Goal: Task Accomplishment & Management: Complete application form

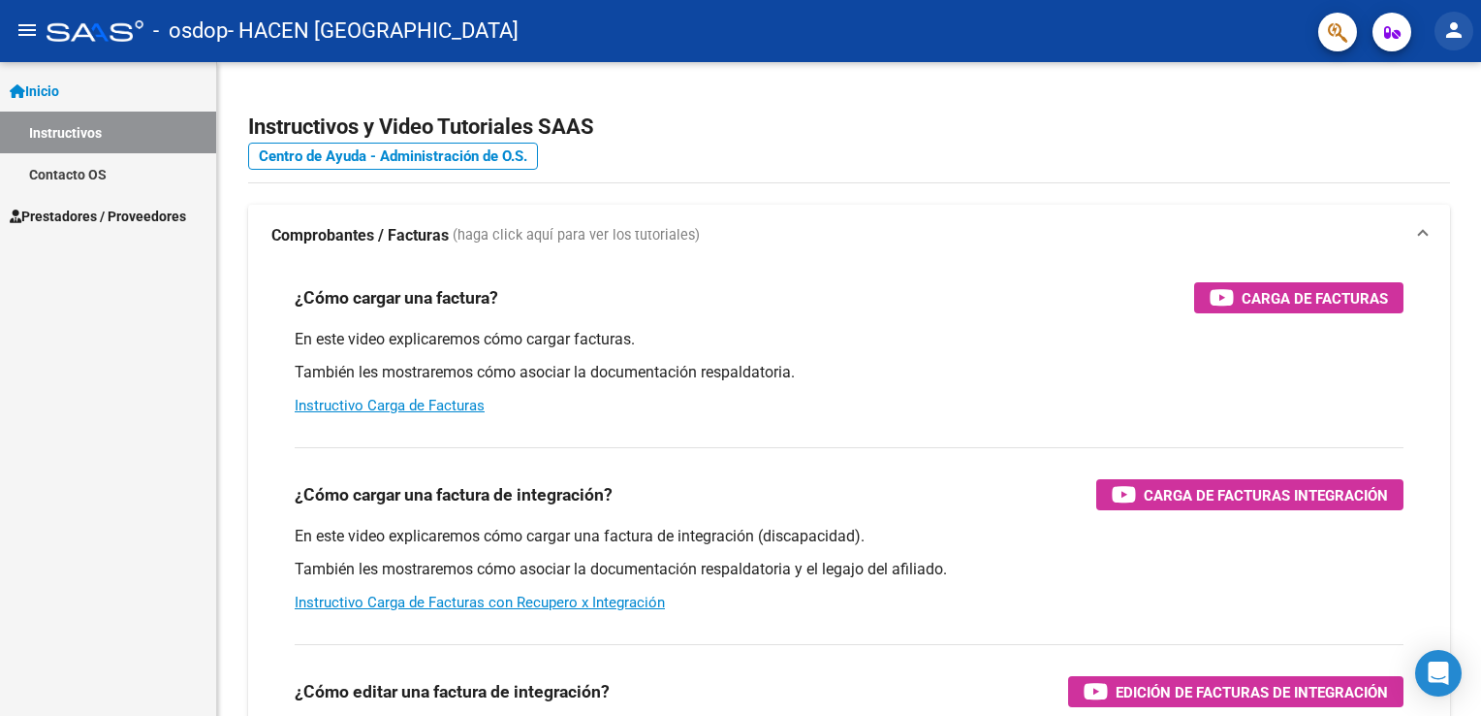
click at [1460, 35] on mat-icon "person" at bounding box center [1454, 29] width 23 height 23
click at [1412, 93] on button "person Mi Perfil" at bounding box center [1414, 81] width 118 height 47
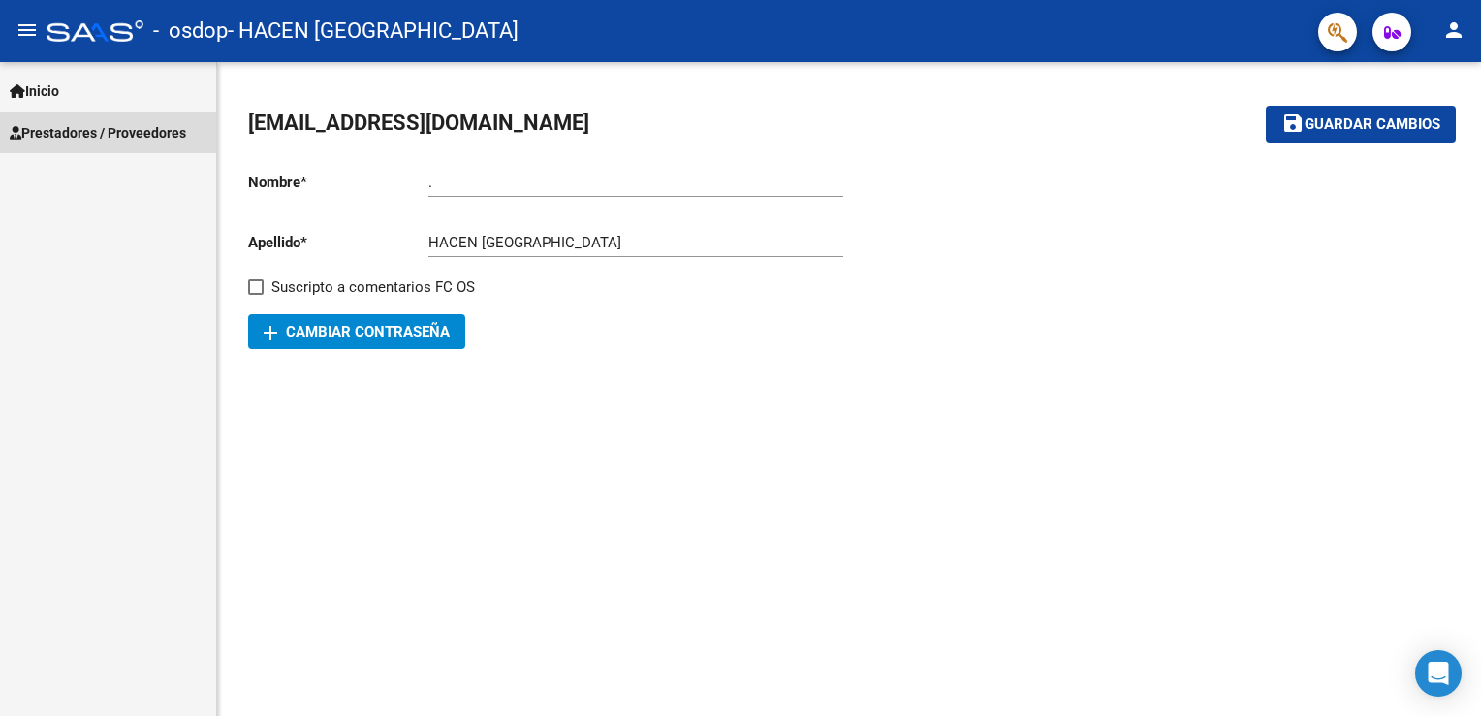
click at [98, 138] on span "Prestadores / Proveedores" at bounding box center [98, 132] width 176 height 21
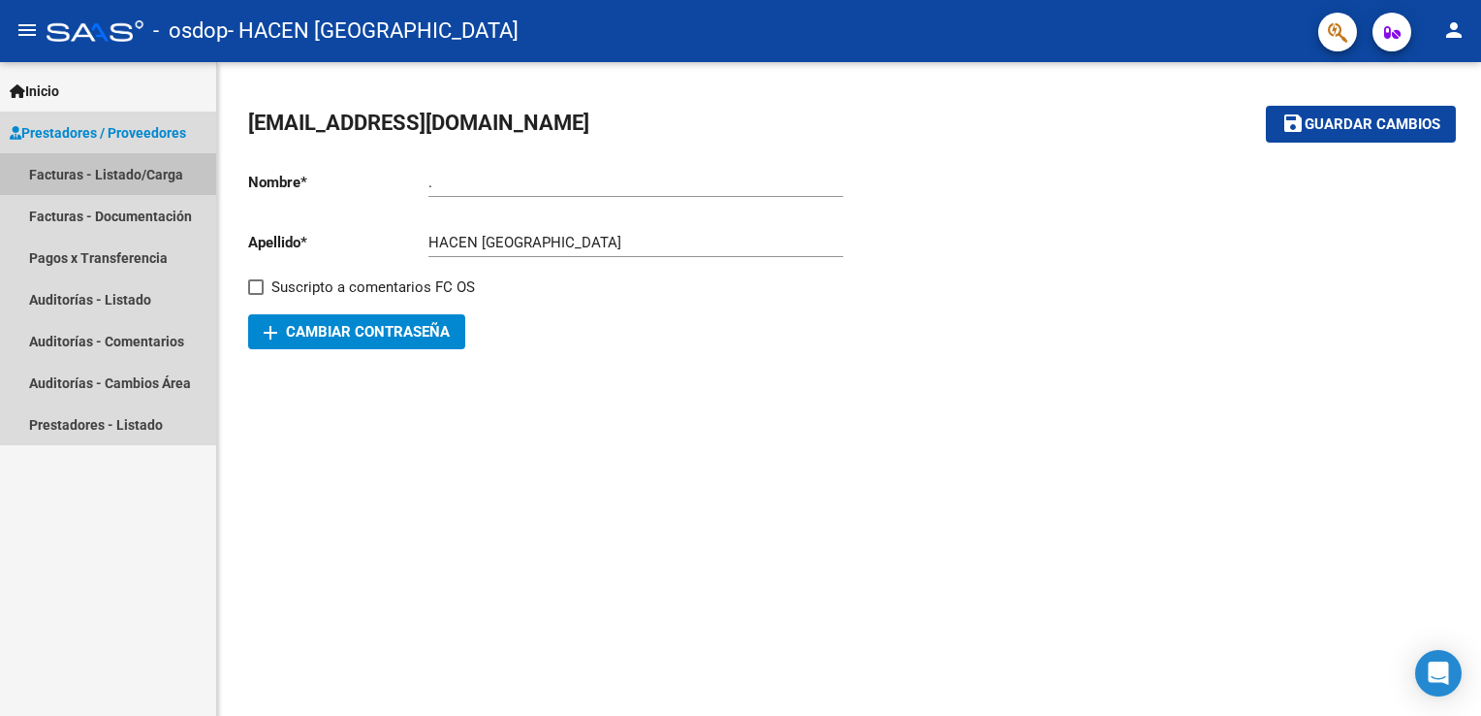
click at [108, 173] on link "Facturas - Listado/Carga" at bounding box center [108, 174] width 216 height 42
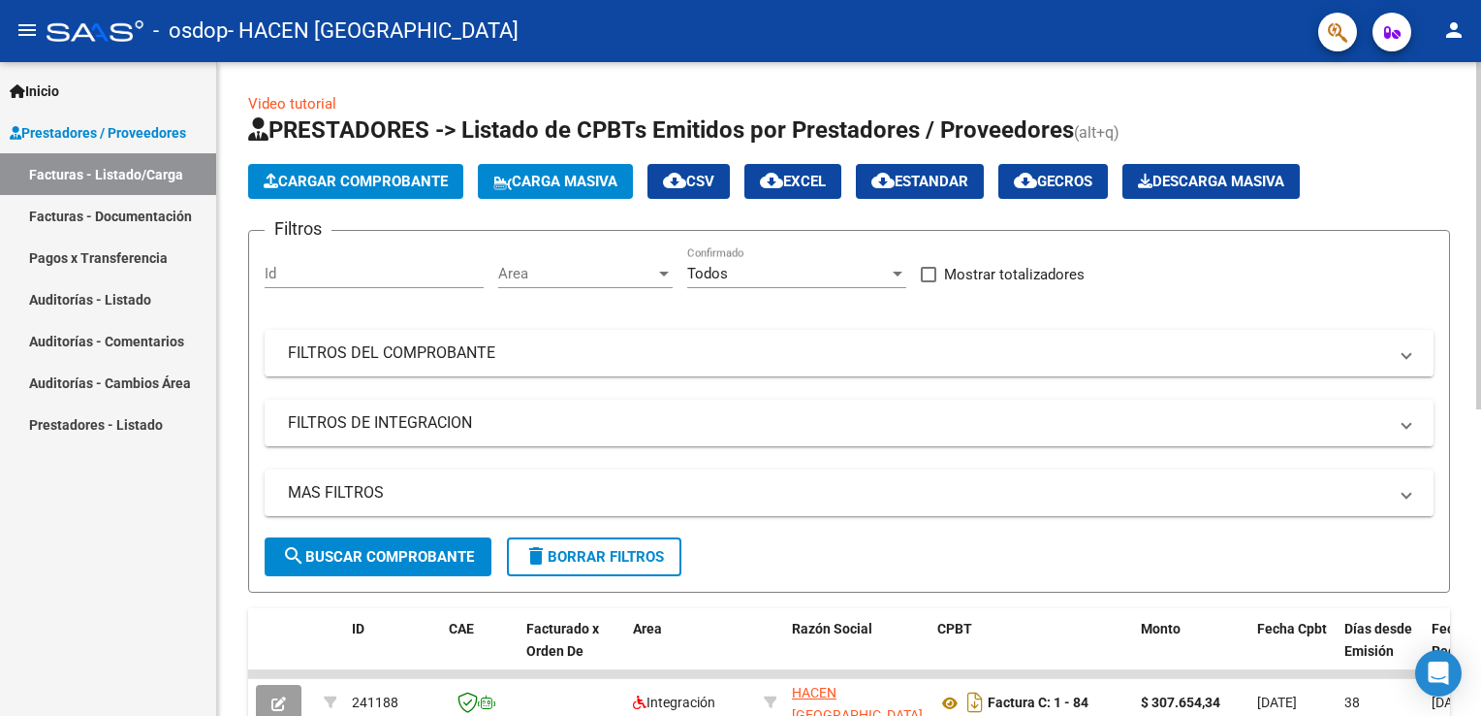
click at [435, 185] on span "Cargar Comprobante" at bounding box center [356, 181] width 184 height 17
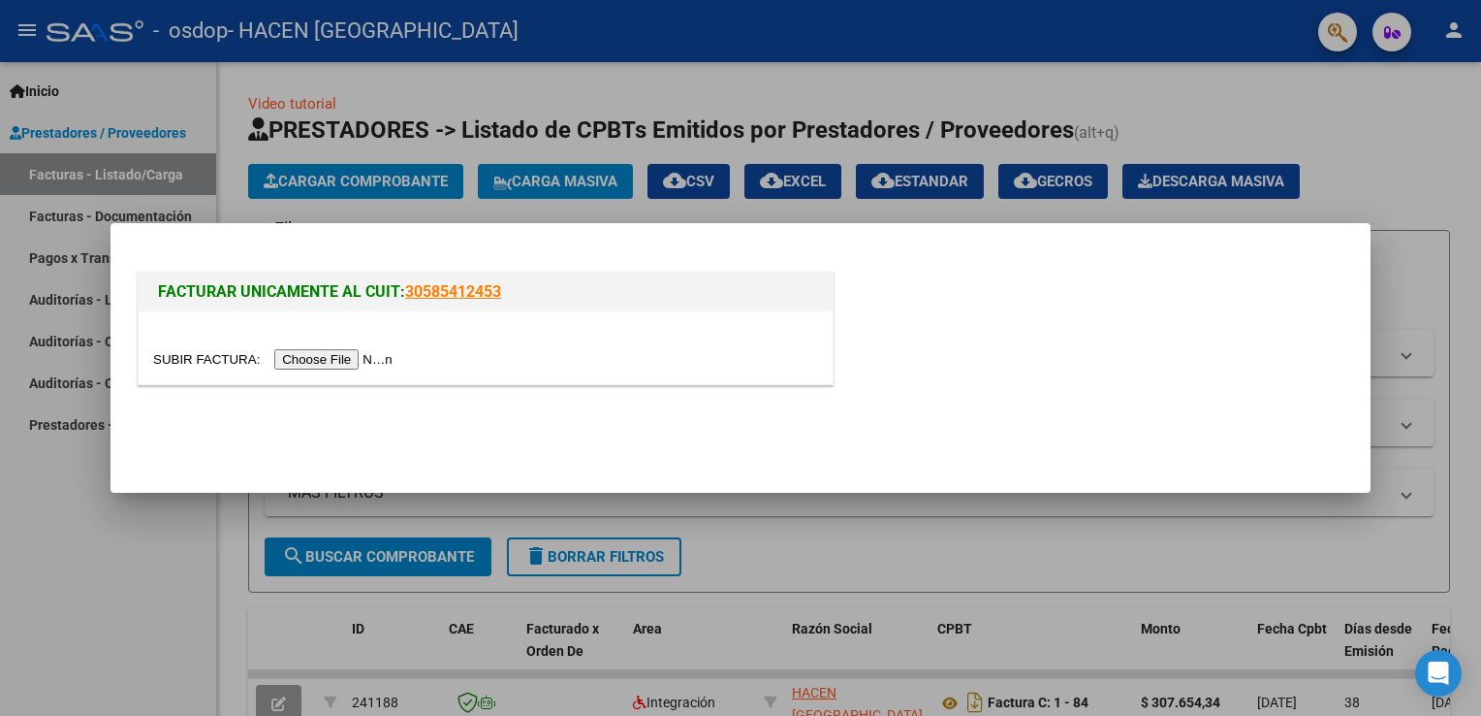
click at [358, 219] on div at bounding box center [740, 358] width 1481 height 716
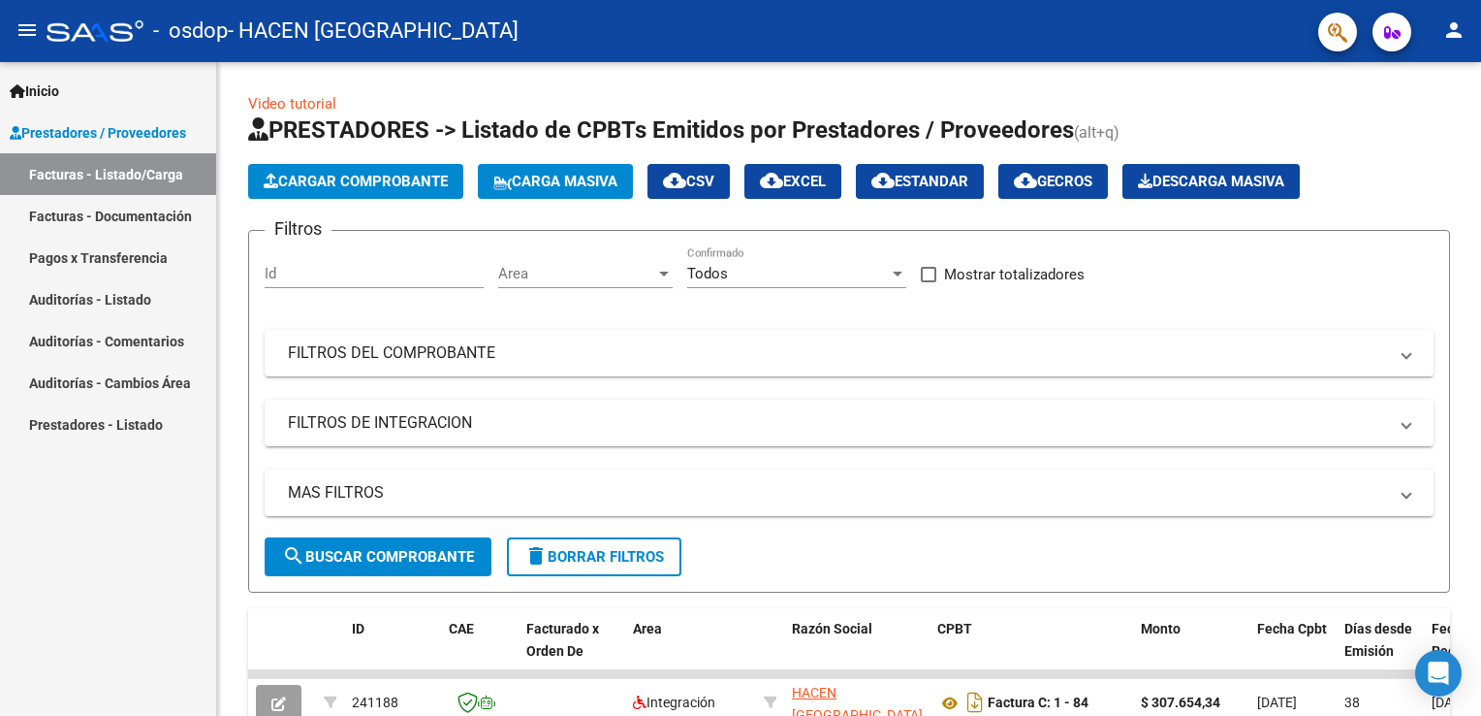
click at [166, 209] on link "Facturas - Documentación" at bounding box center [108, 216] width 216 height 42
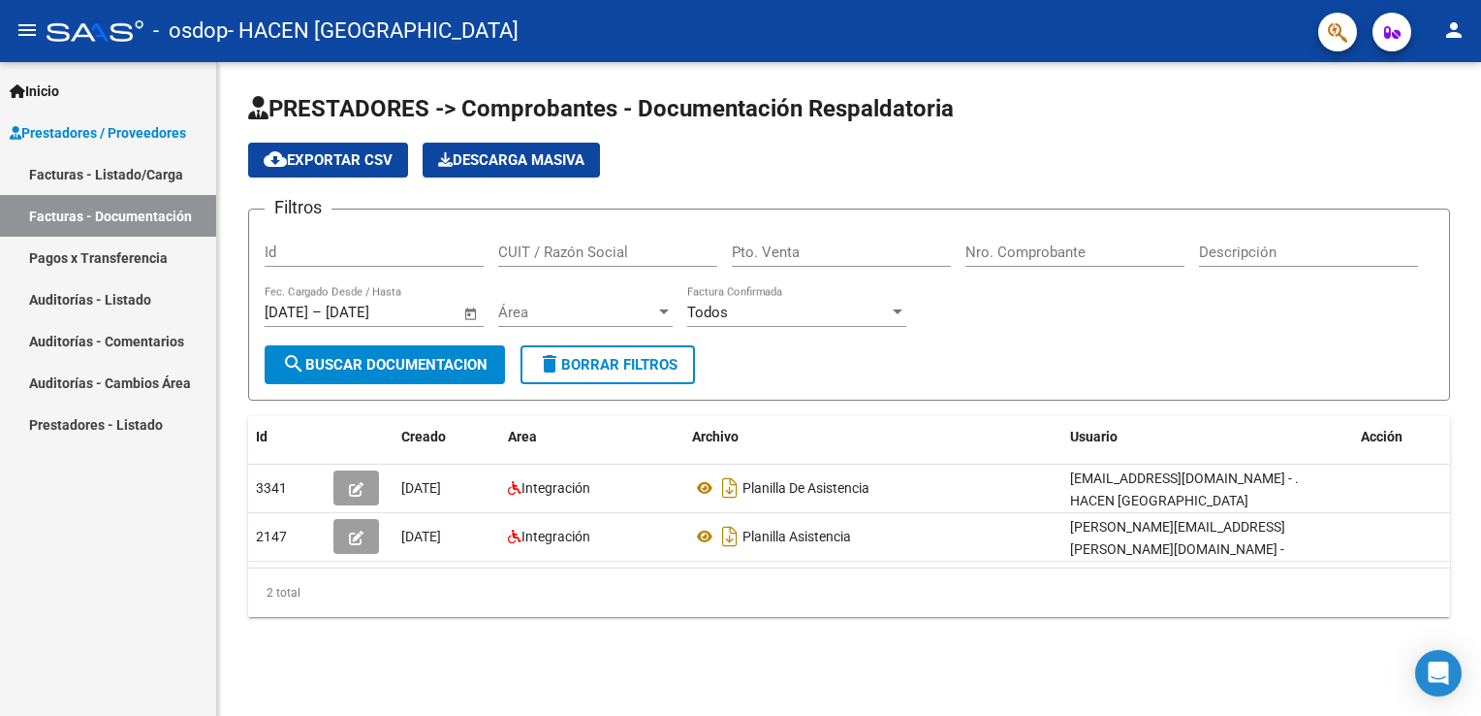
click at [348, 238] on div "Id" at bounding box center [374, 246] width 219 height 42
click at [351, 241] on div "Id" at bounding box center [374, 246] width 219 height 42
click at [349, 249] on input "Id" at bounding box center [374, 251] width 219 height 17
click at [287, 254] on input "Id" at bounding box center [374, 251] width 219 height 17
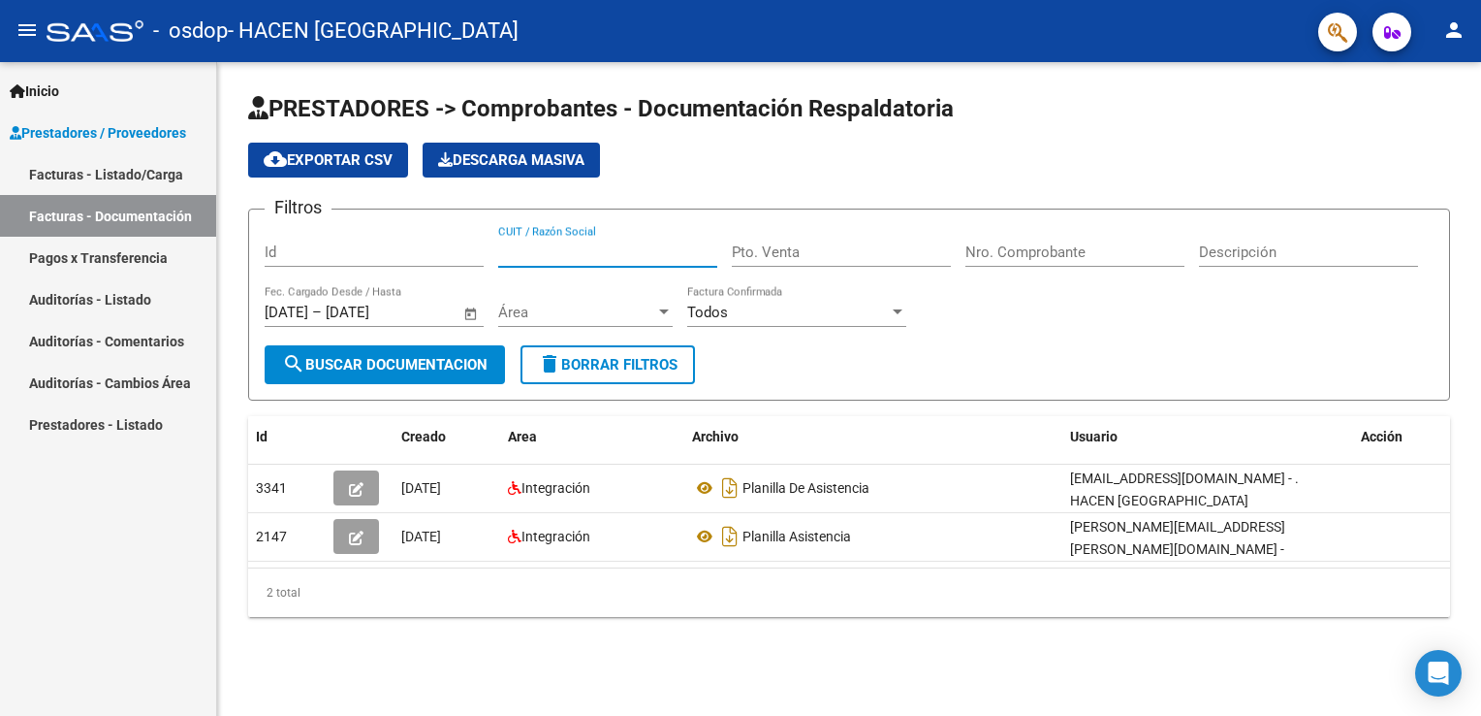
click at [587, 248] on input "CUIT / Razón Social" at bounding box center [607, 251] width 219 height 17
click at [414, 241] on div "Id" at bounding box center [374, 246] width 219 height 42
click at [372, 256] on input "Id" at bounding box center [374, 251] width 219 height 17
click at [396, 641] on div "PRESTADORES -> Comprobantes - Documentación Respaldatoria cloud_download Export…" at bounding box center [849, 370] width 1264 height 617
click at [283, 256] on input "Id" at bounding box center [374, 251] width 219 height 17
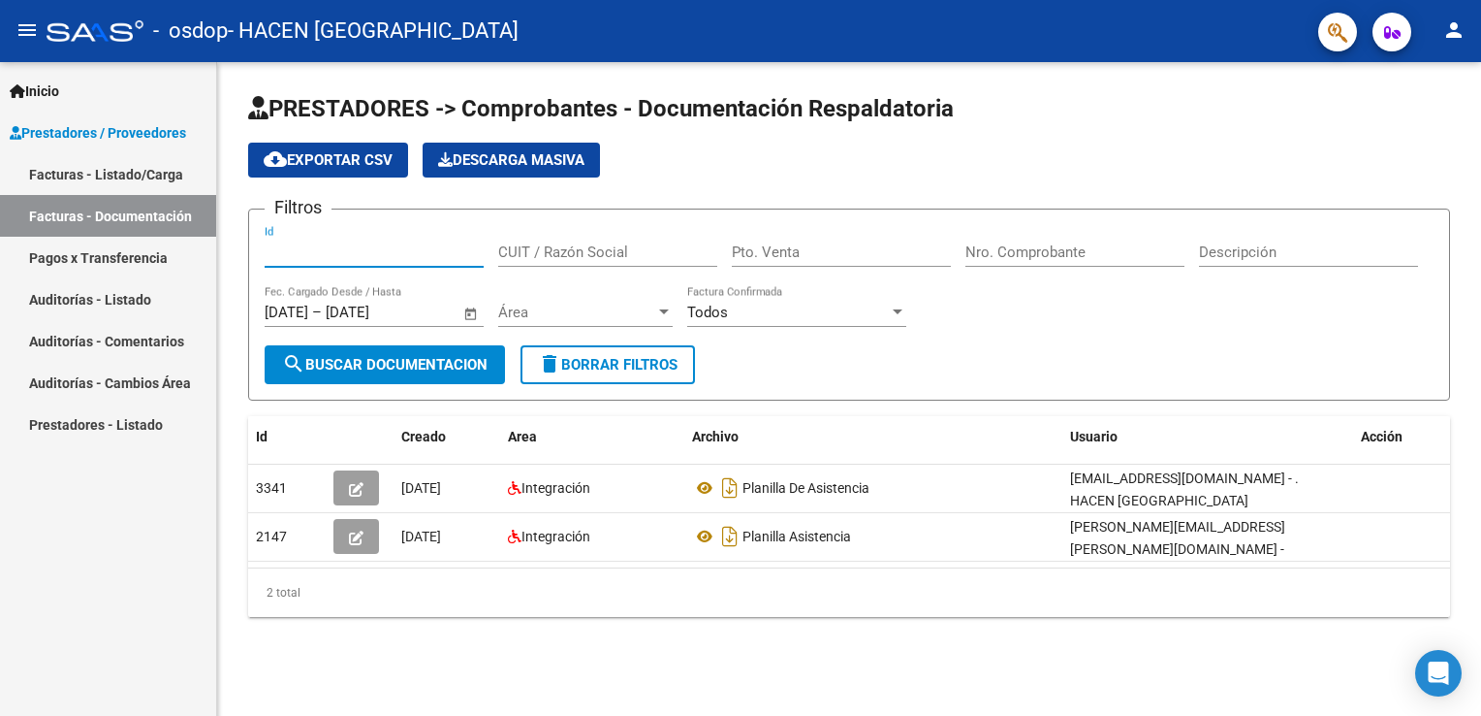
click at [330, 257] on input "Id" at bounding box center [374, 251] width 219 height 17
click at [34, 97] on span "Inicio" at bounding box center [34, 90] width 49 height 21
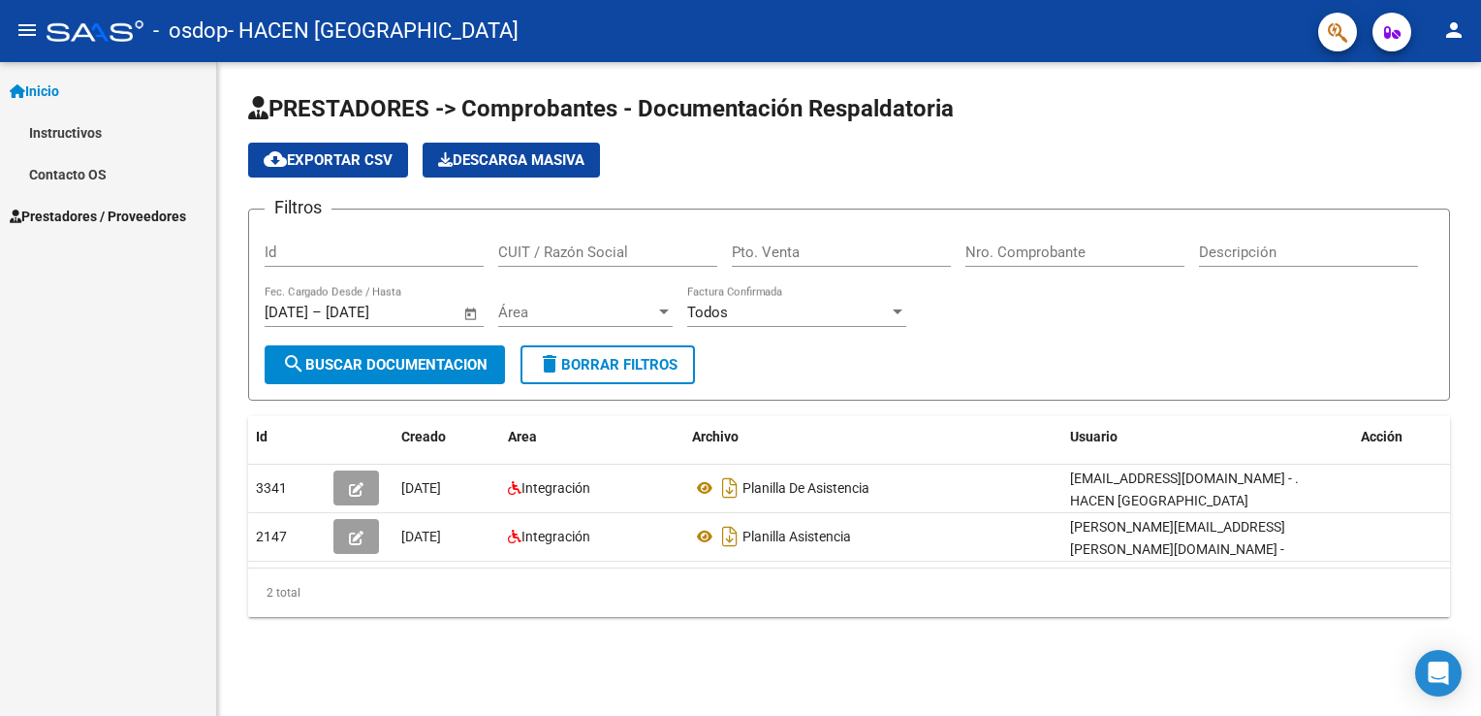
click at [150, 225] on span "Prestadores / Proveedores" at bounding box center [98, 216] width 176 height 21
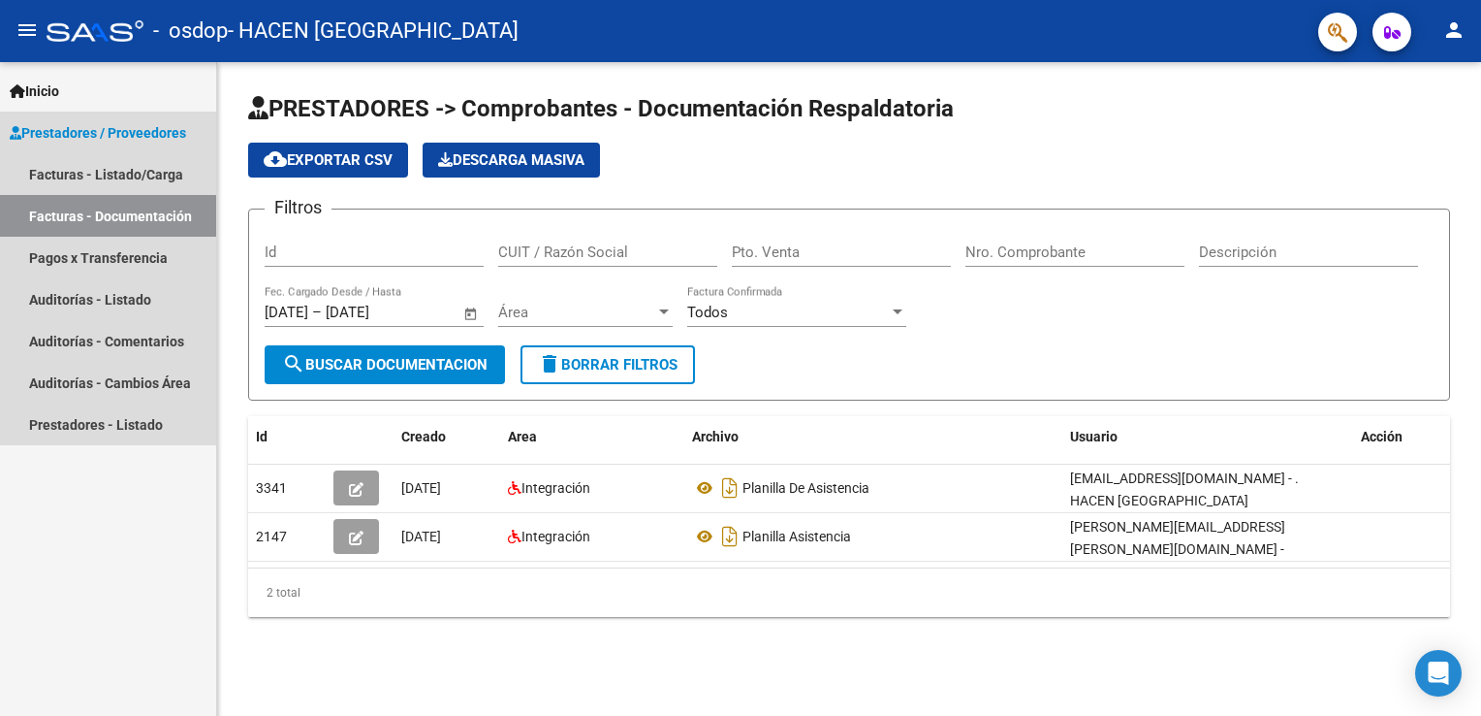
click at [132, 126] on span "Prestadores / Proveedores" at bounding box center [98, 132] width 176 height 21
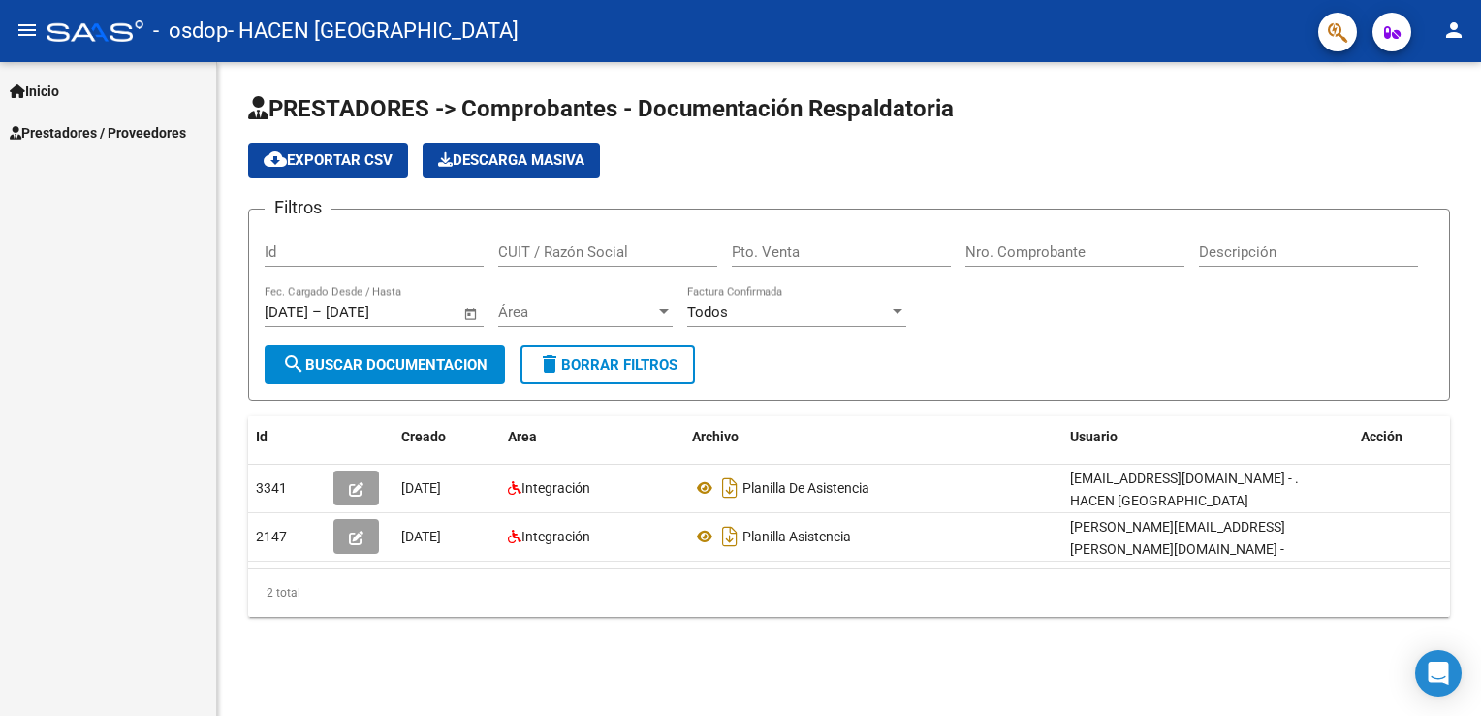
click at [81, 88] on link "Inicio" at bounding box center [108, 91] width 216 height 42
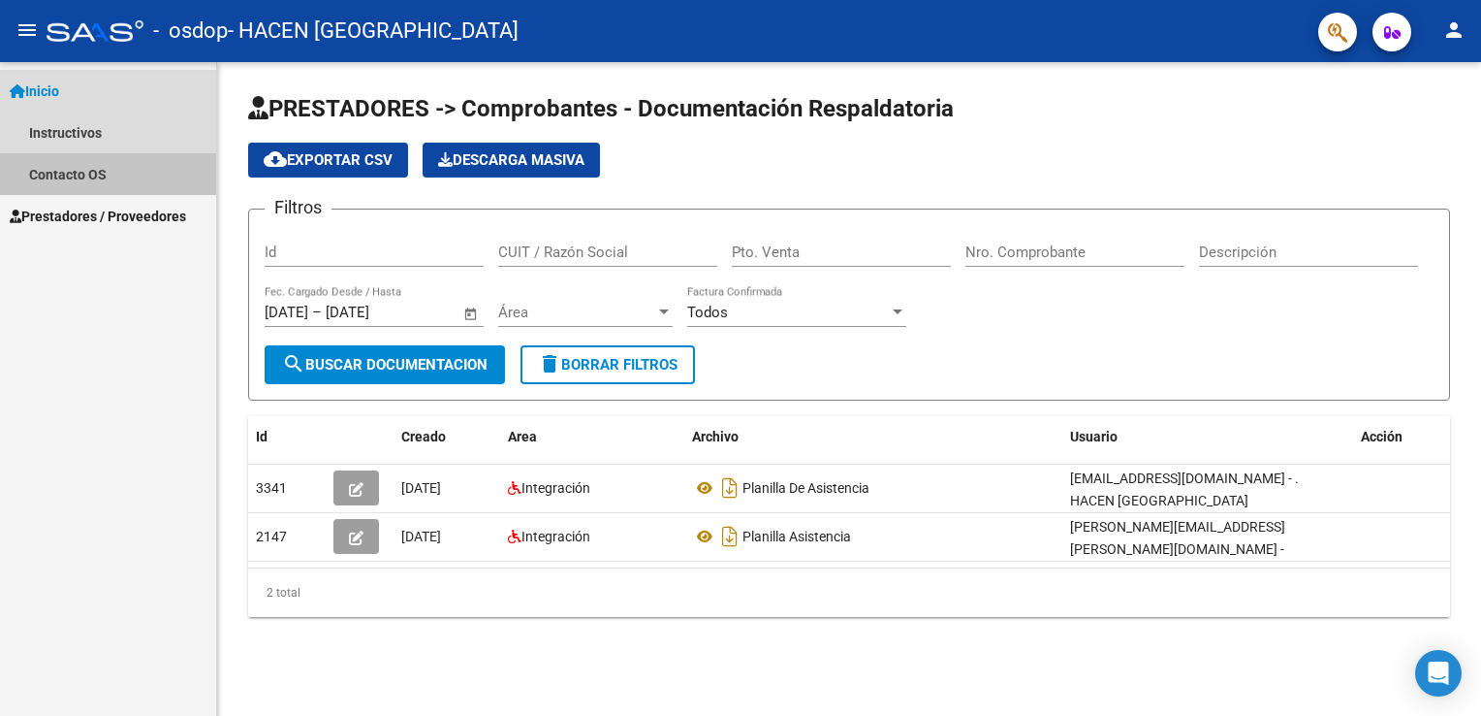
click at [93, 173] on link "Contacto OS" at bounding box center [108, 174] width 216 height 42
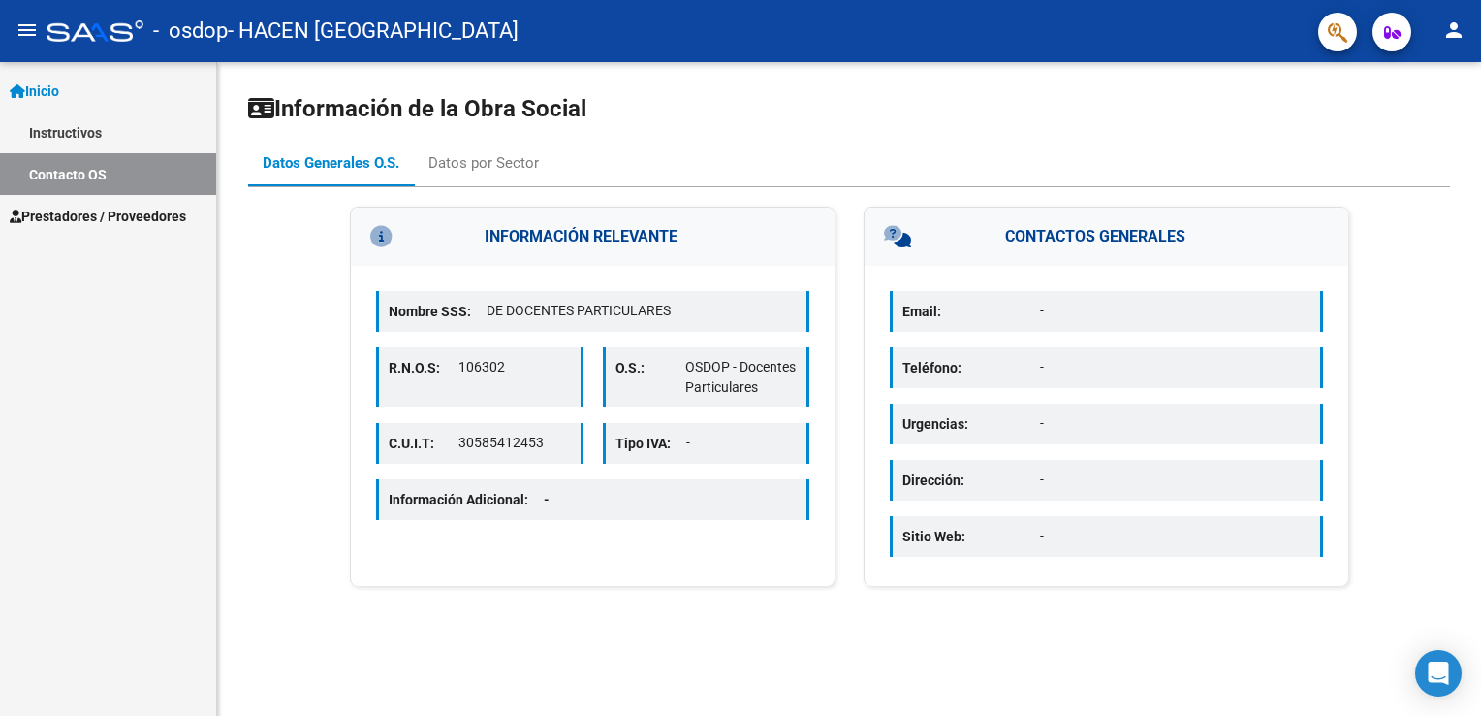
click at [77, 126] on link "Instructivos" at bounding box center [108, 132] width 216 height 42
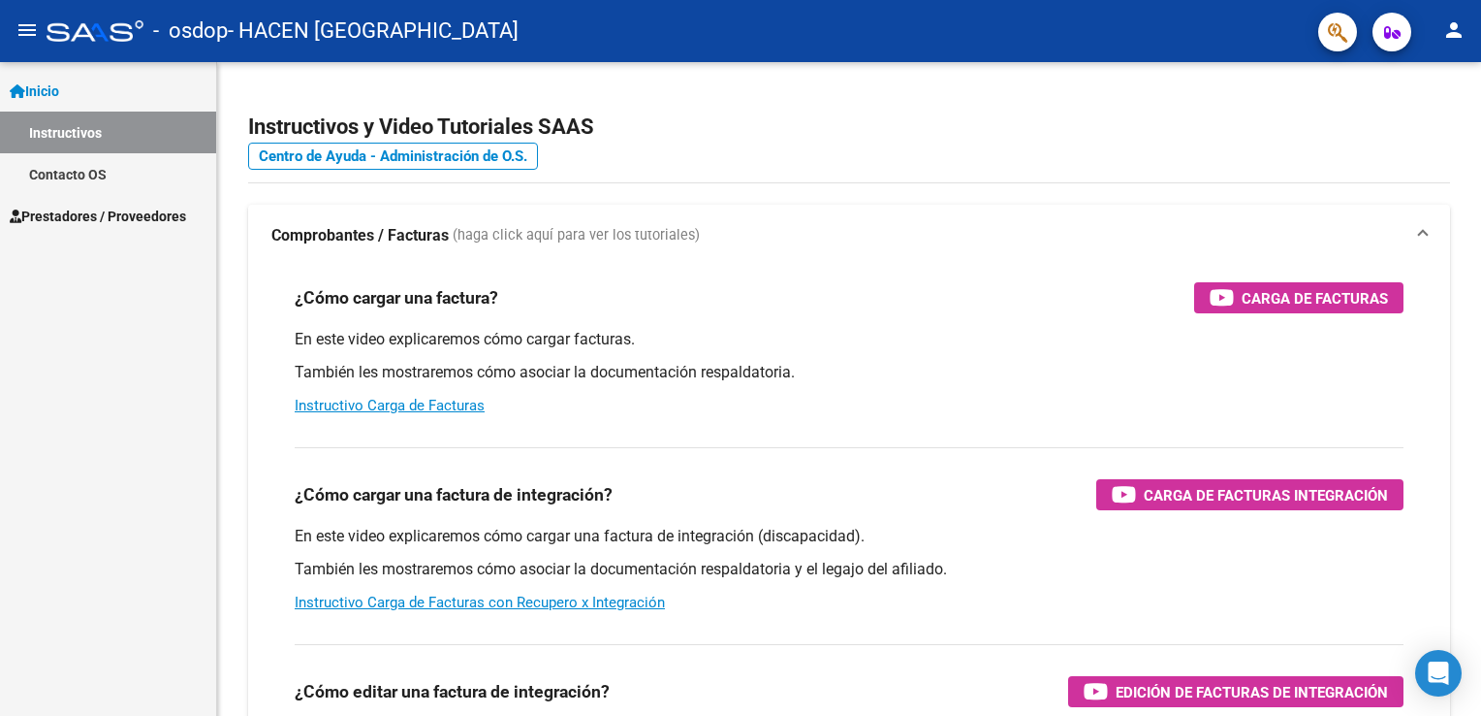
click at [92, 214] on span "Prestadores / Proveedores" at bounding box center [98, 216] width 176 height 21
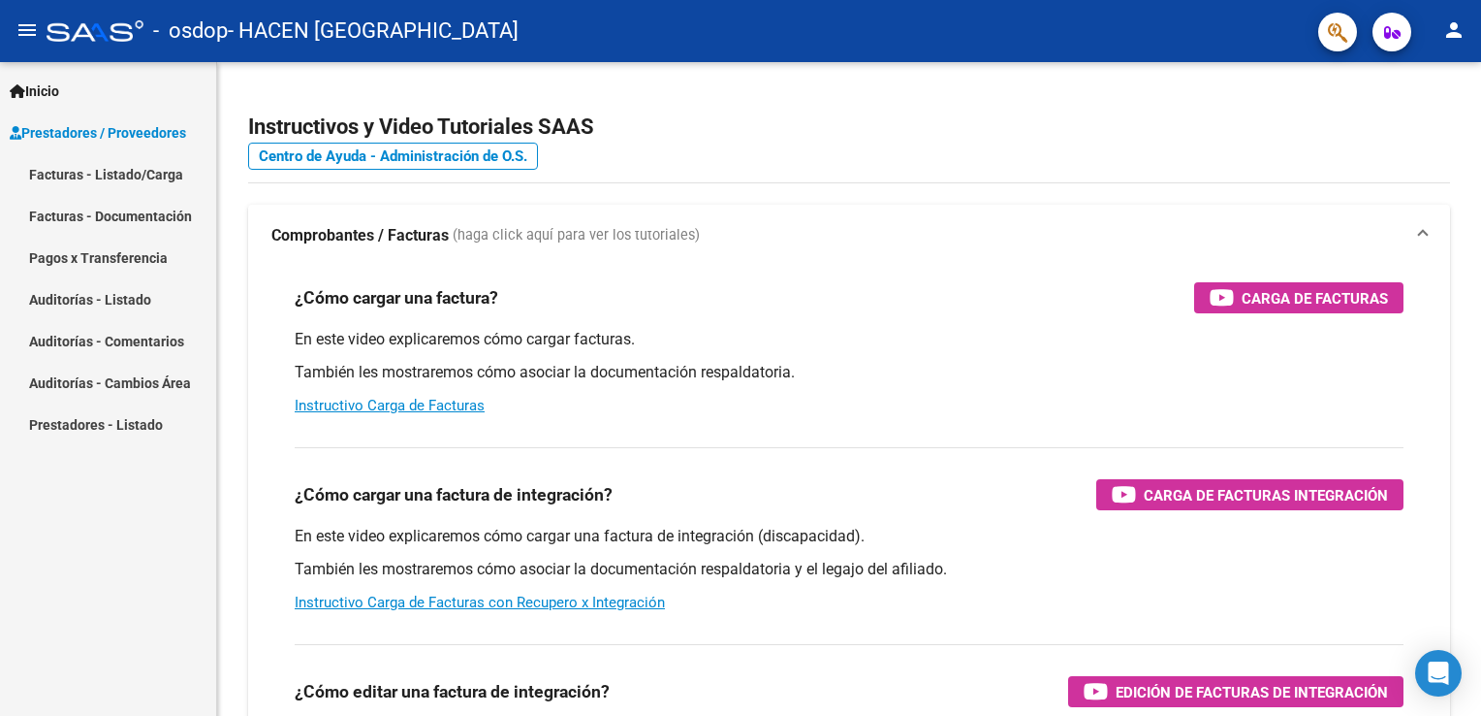
click at [120, 184] on link "Facturas - Listado/Carga" at bounding box center [108, 174] width 216 height 42
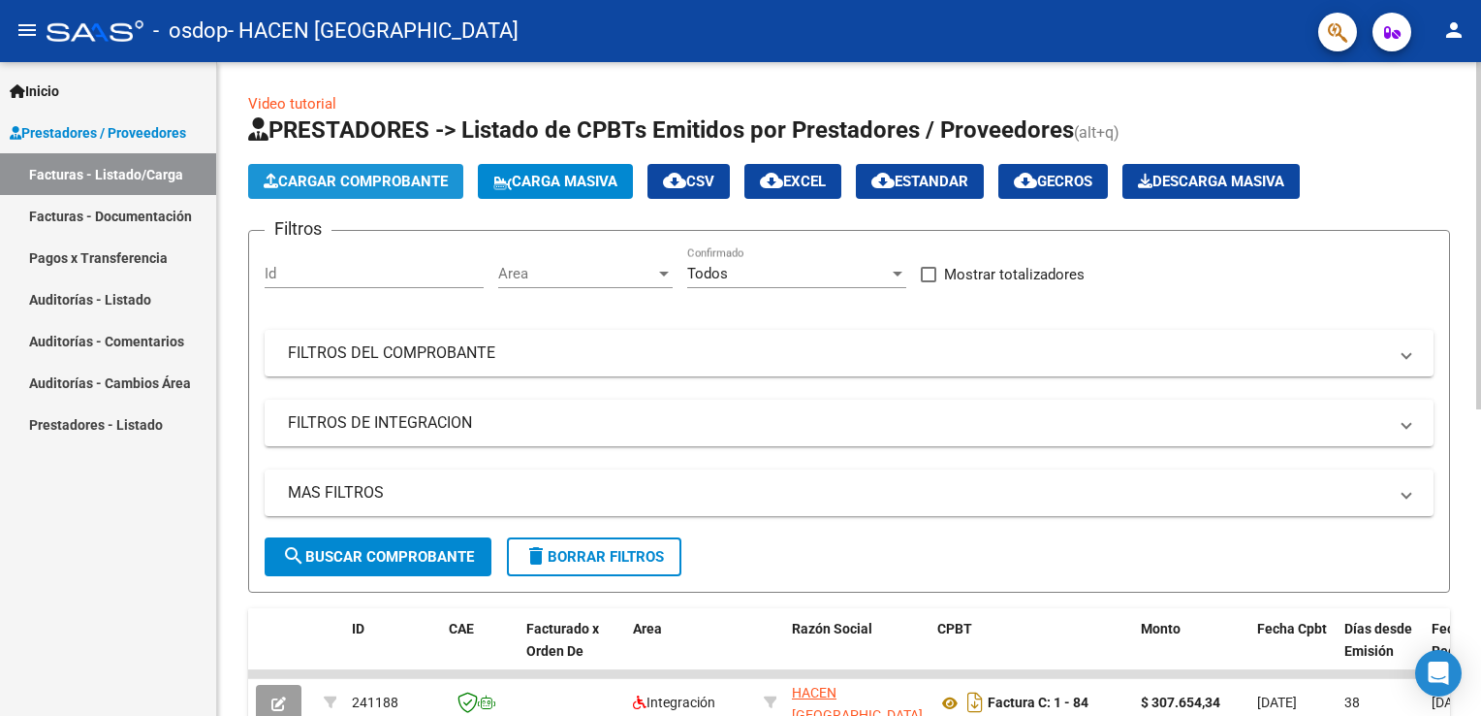
click at [403, 175] on span "Cargar Comprobante" at bounding box center [356, 181] width 184 height 17
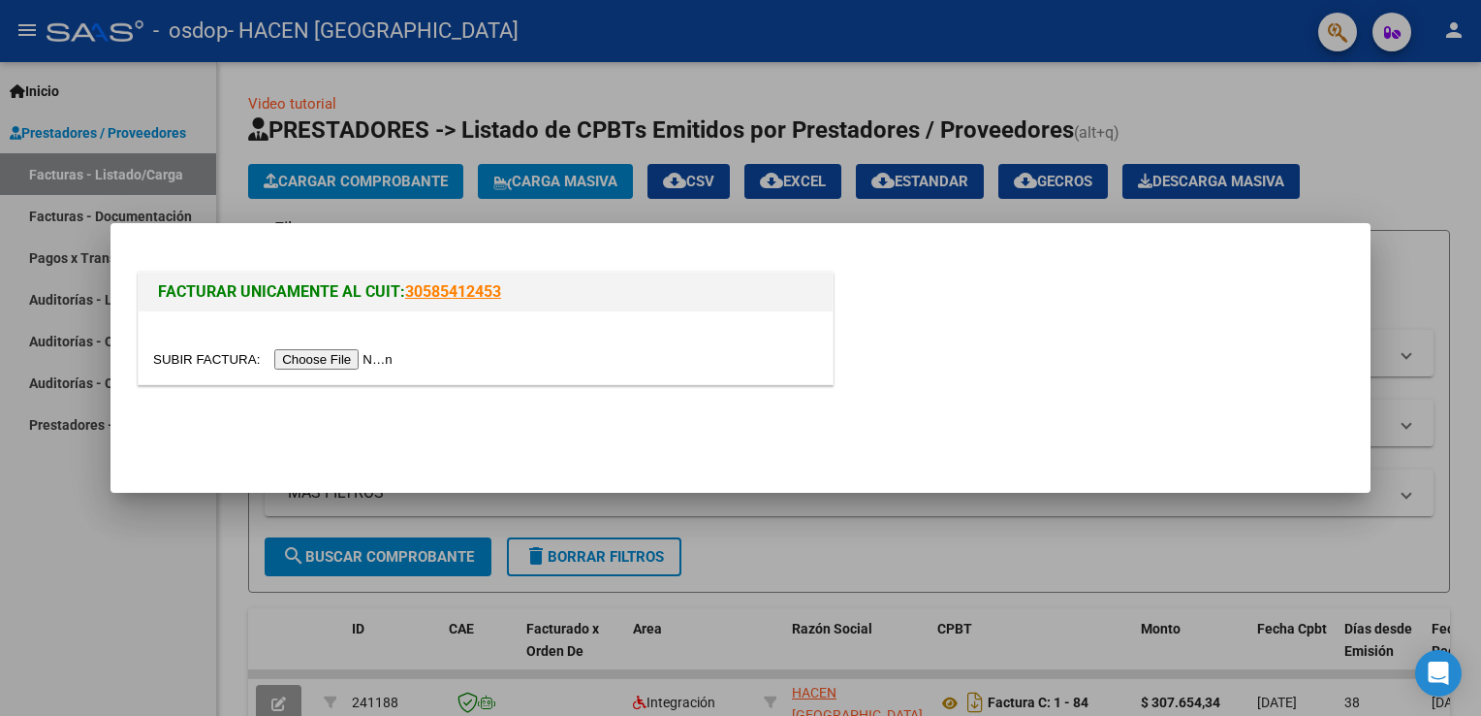
click at [368, 352] on input "file" at bounding box center [275, 359] width 245 height 20
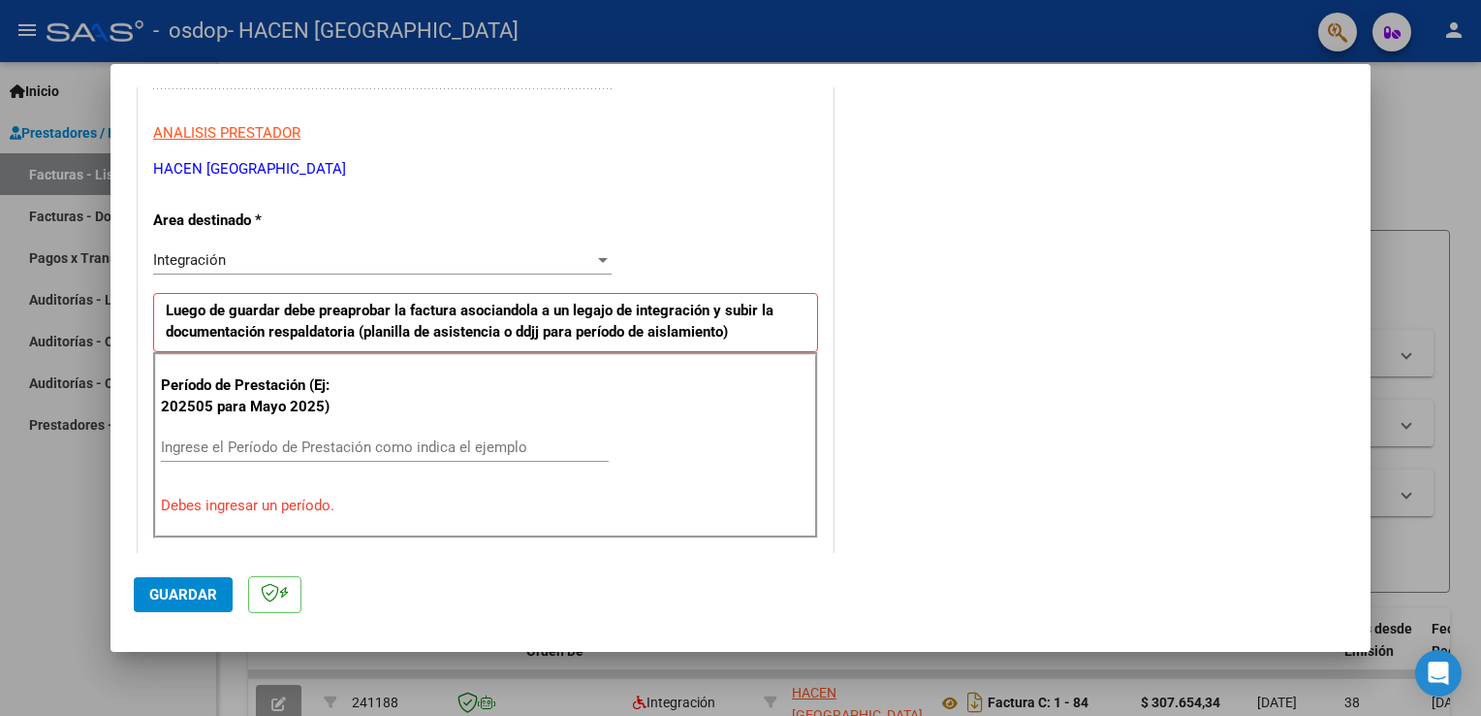
scroll to position [388, 0]
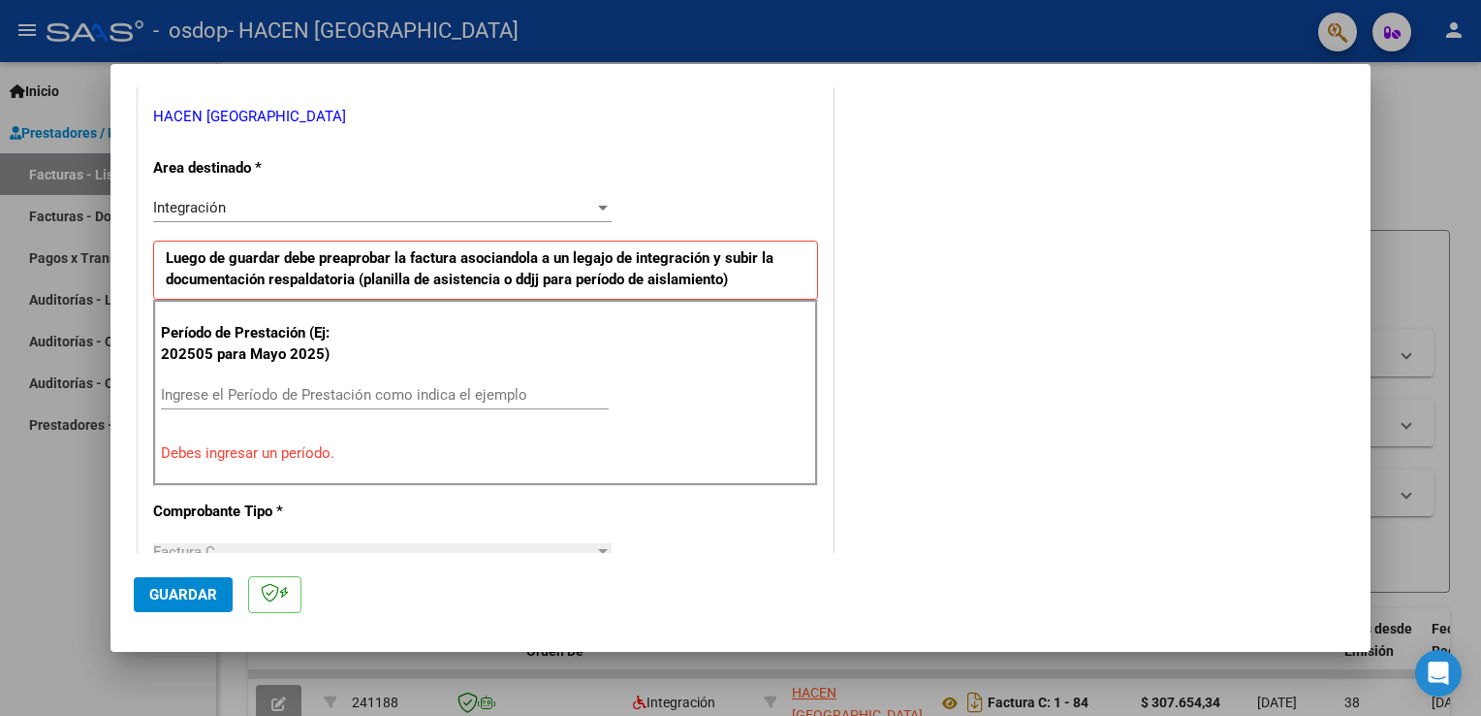
click at [308, 390] on input "Ingrese el Período de Prestación como indica el ejemplo" at bounding box center [385, 394] width 448 height 17
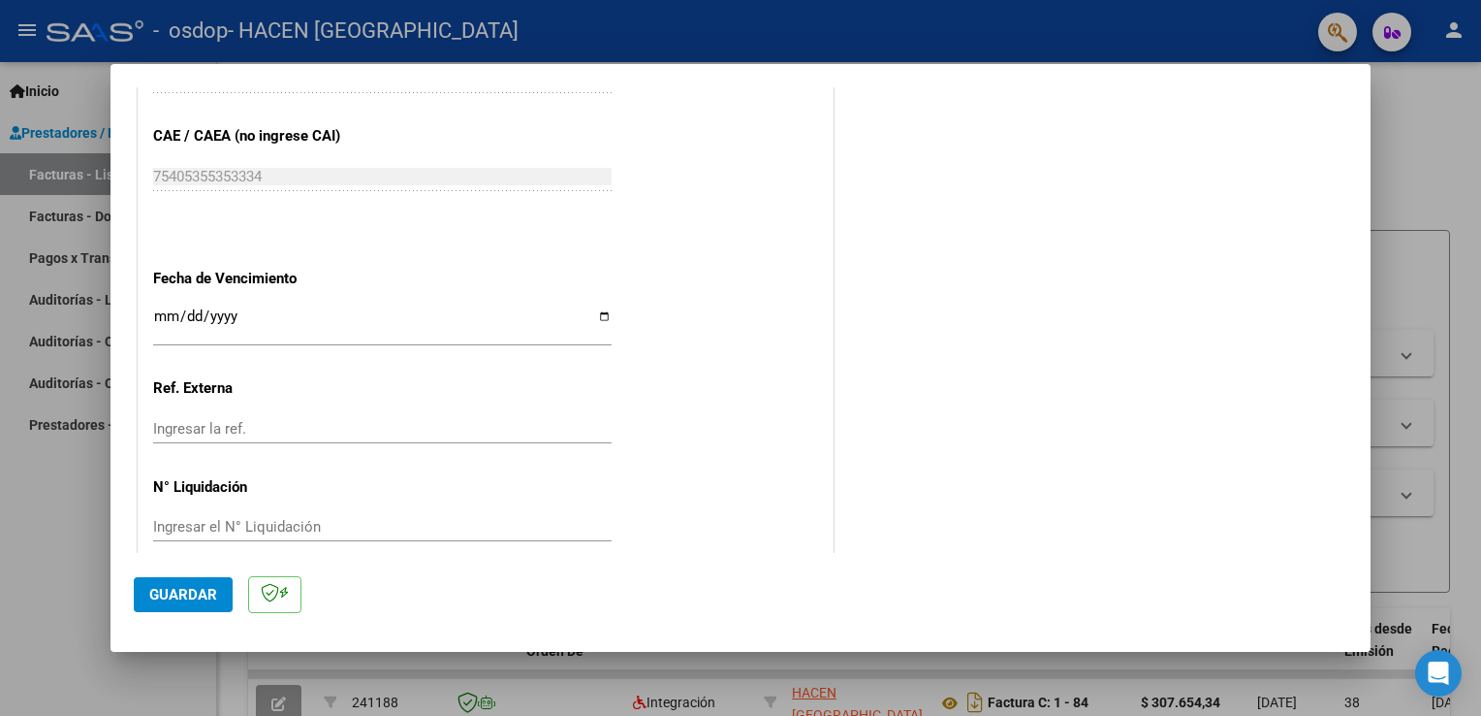
scroll to position [1238, 0]
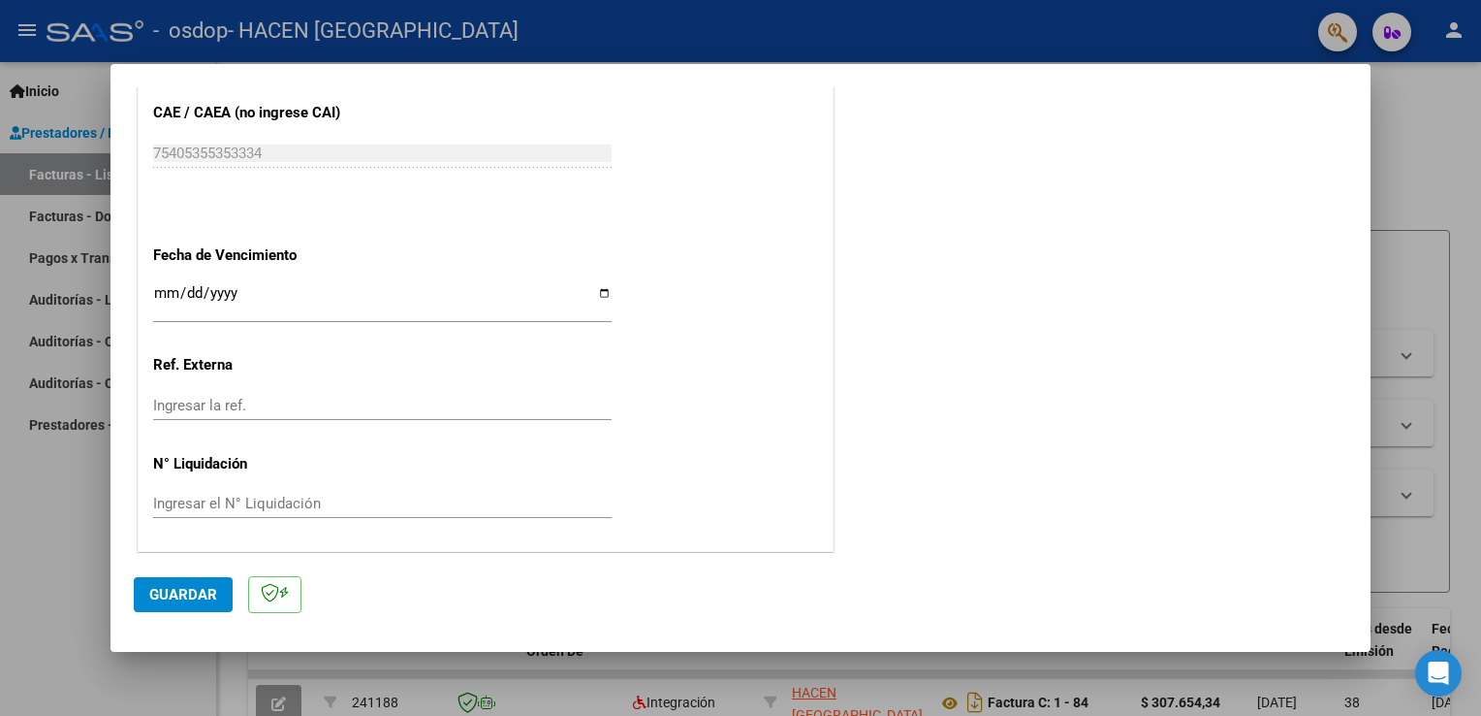
type input "202509"
click at [196, 594] on span "Guardar" at bounding box center [183, 594] width 68 height 17
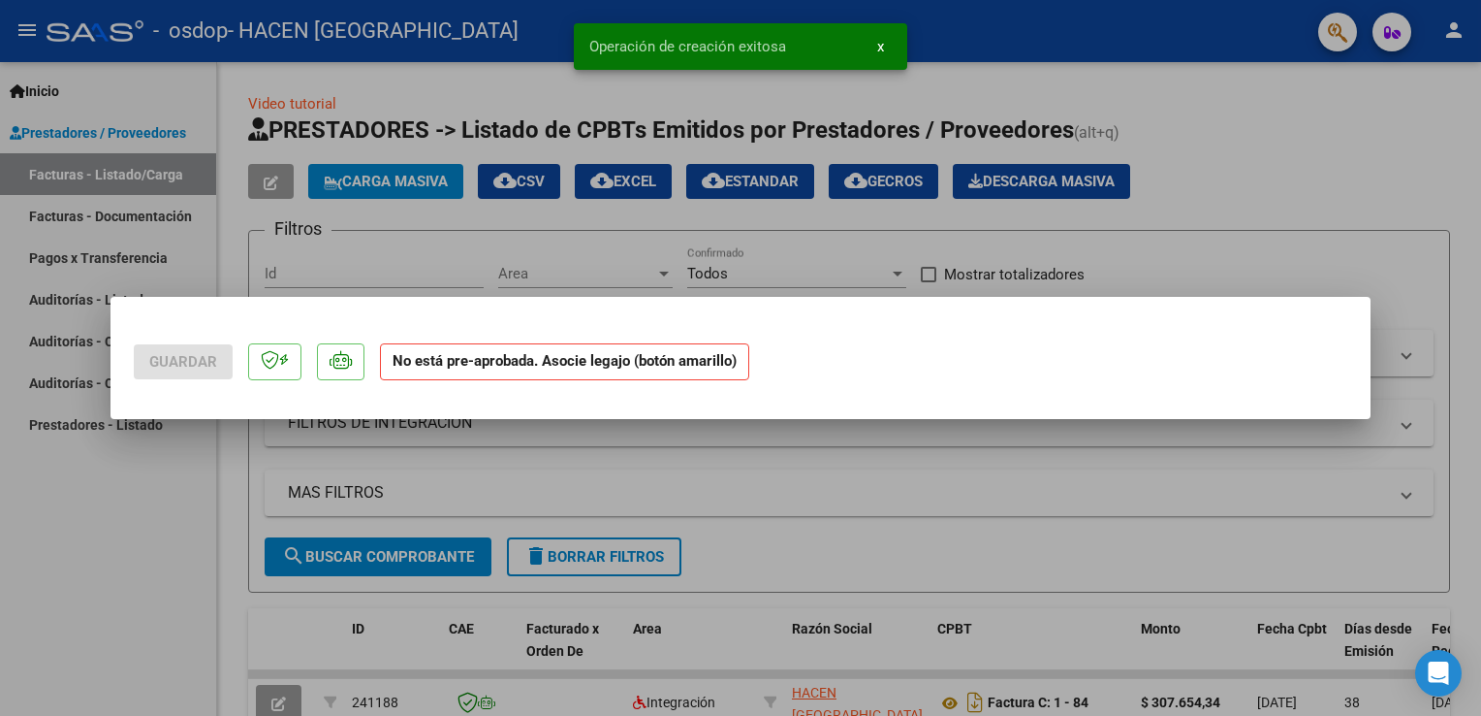
scroll to position [0, 0]
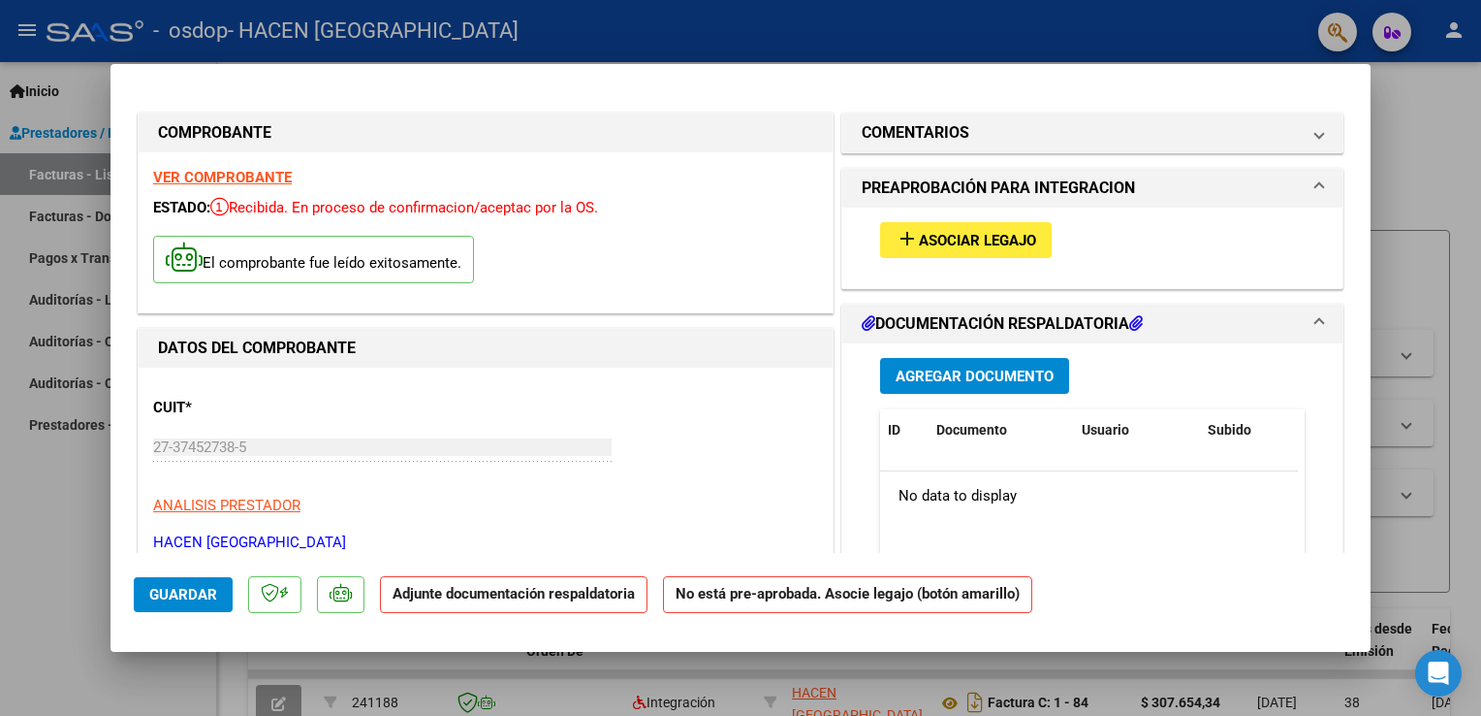
click at [993, 237] on span "Asociar Legajo" at bounding box center [977, 240] width 117 height 17
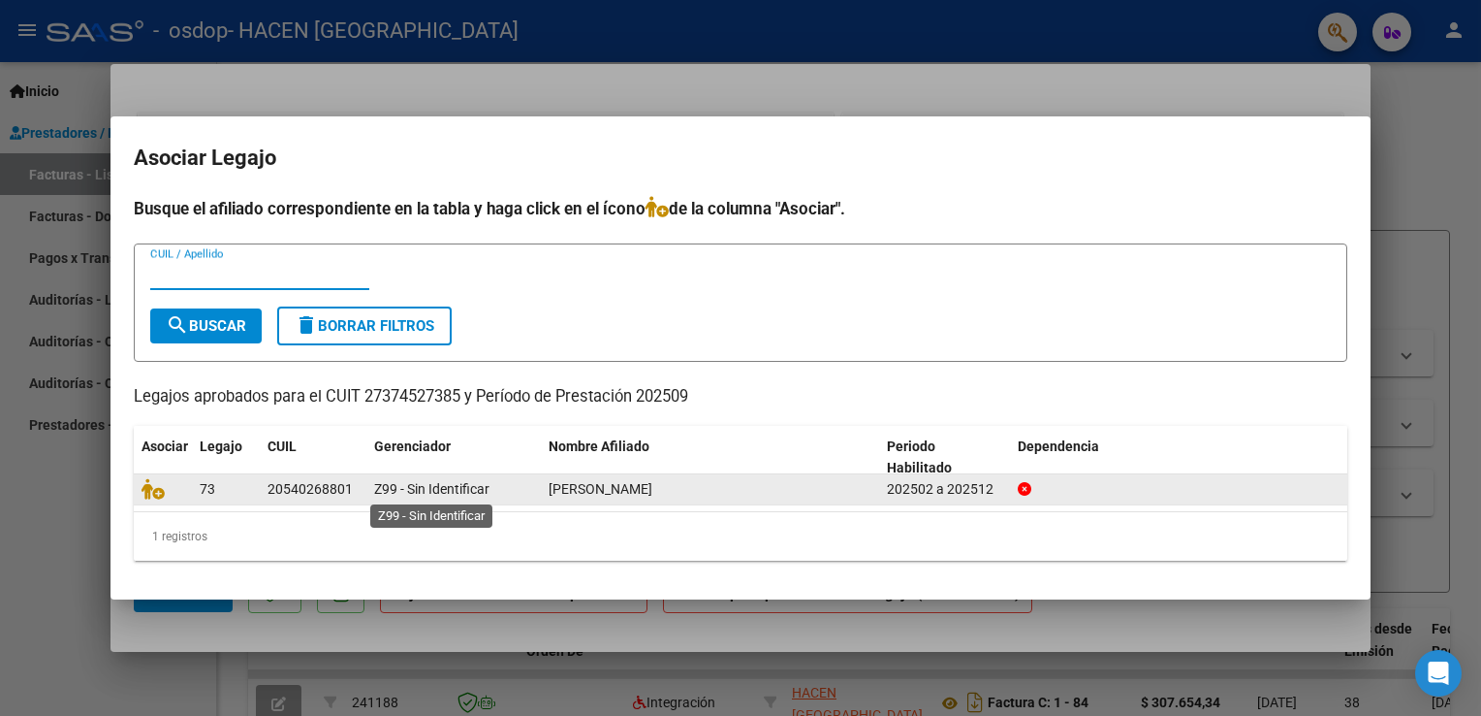
click at [394, 493] on span "Z99 - Sin Identificar" at bounding box center [431, 489] width 115 height 16
click at [200, 487] on span "73" at bounding box center [208, 489] width 16 height 16
click at [175, 487] on div at bounding box center [163, 489] width 43 height 22
click at [176, 487] on div at bounding box center [163, 489] width 43 height 22
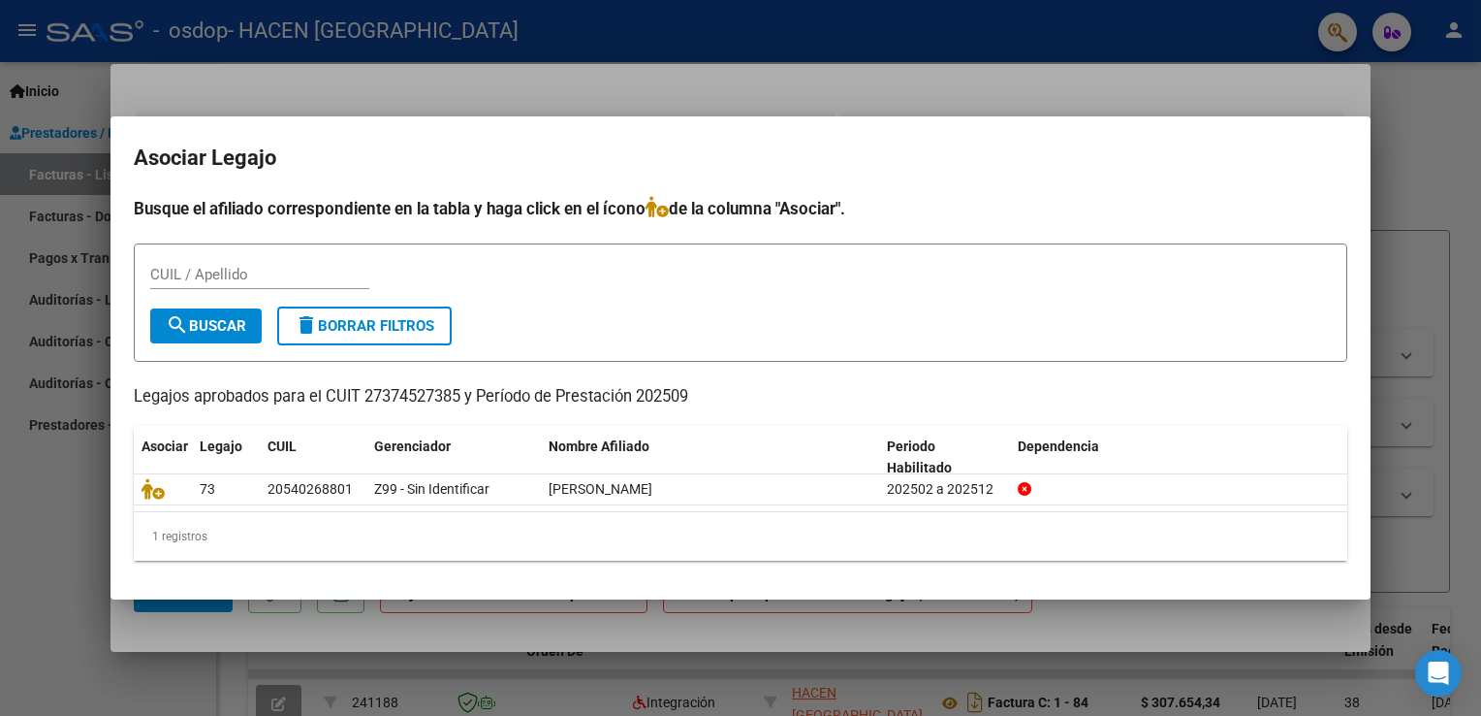
click at [175, 264] on div "CUIL / Apellido" at bounding box center [259, 274] width 219 height 29
click at [180, 277] on input "CUIL / Apellido" at bounding box center [259, 274] width 219 height 17
type input "m"
type input "a"
click at [200, 323] on span "search Buscar" at bounding box center [206, 325] width 80 height 17
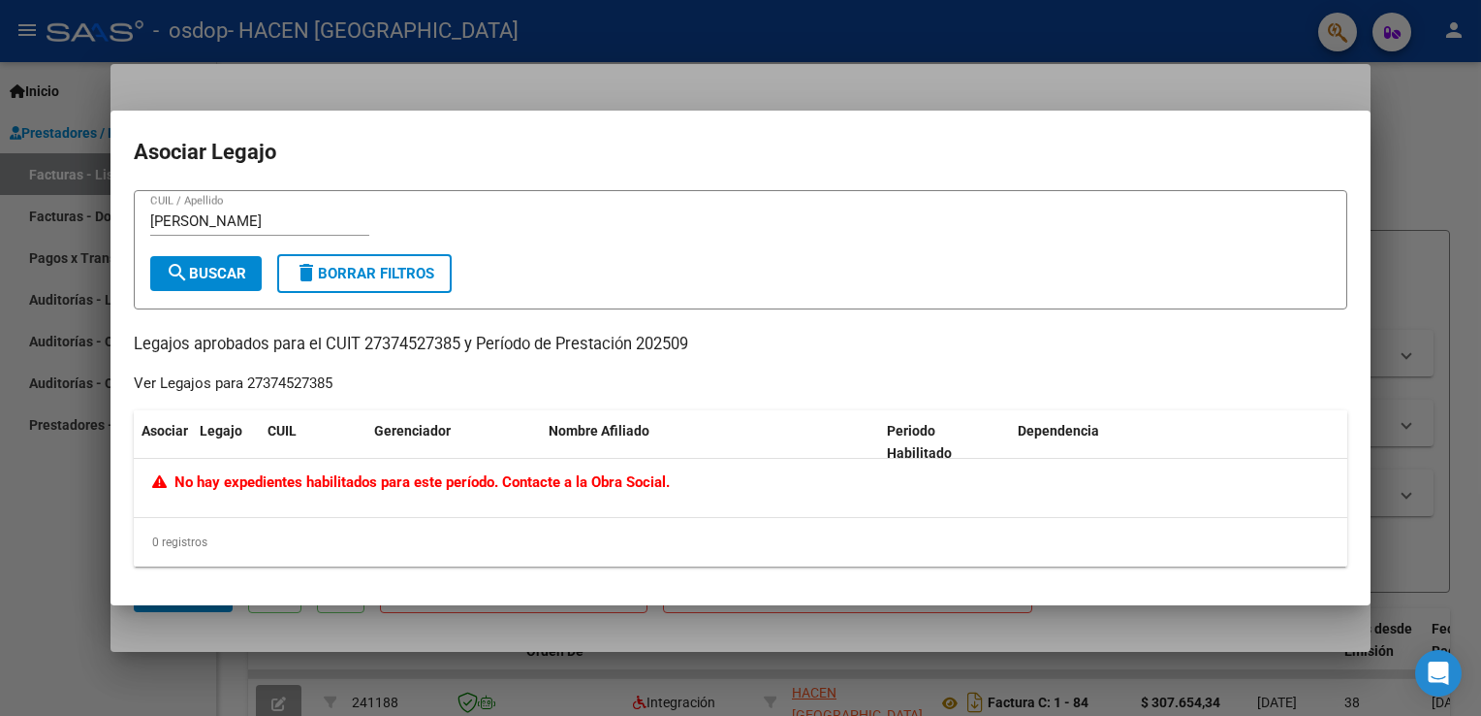
click at [217, 220] on input "[PERSON_NAME]" at bounding box center [259, 220] width 219 height 17
drag, startPoint x: 341, startPoint y: 217, endPoint x: 77, endPoint y: 189, distance: 266.2
click at [84, 203] on div "COMPROBANTE VER COMPROBANTE ESTADO: Recibida. En proceso de confirmacion/acepta…" at bounding box center [740, 358] width 1481 height 716
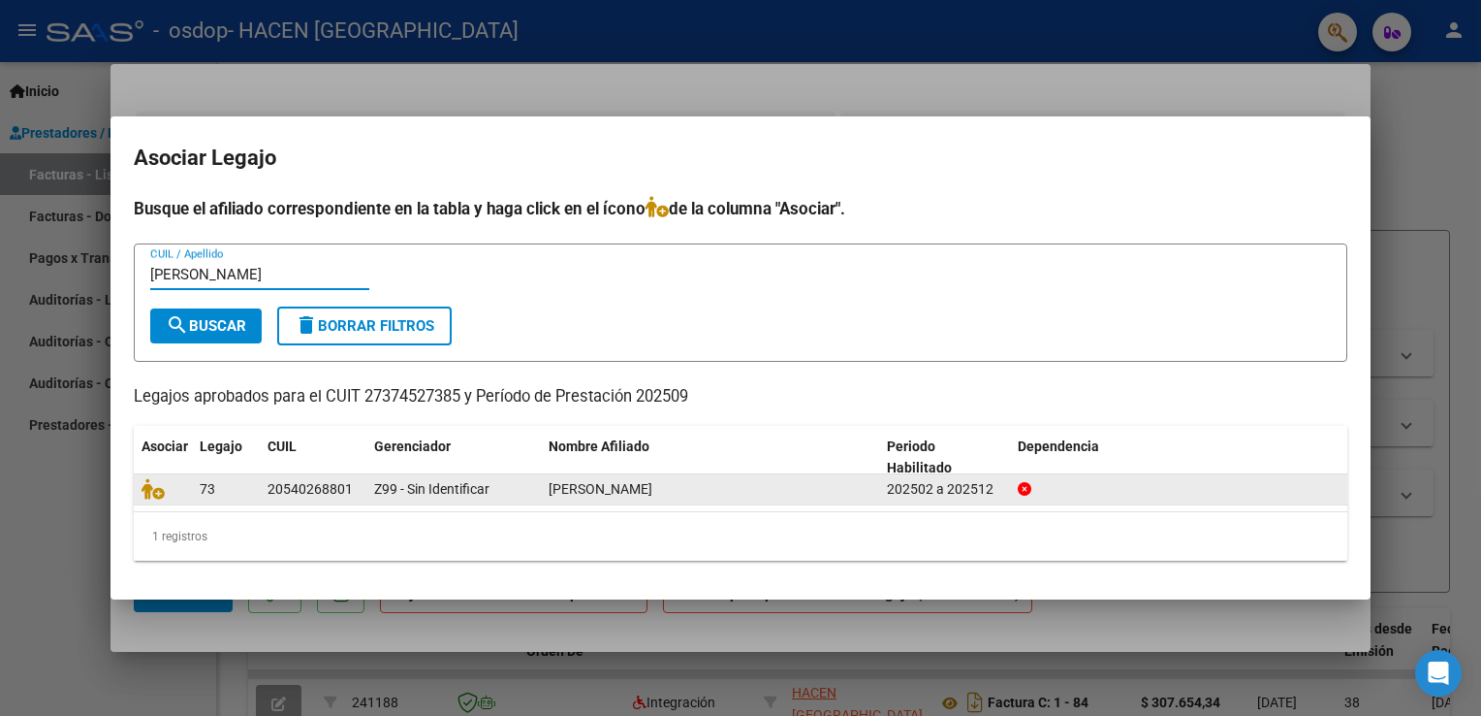
type input "[PERSON_NAME]"
click at [200, 489] on span "73" at bounding box center [208, 489] width 16 height 16
click at [153, 493] on icon at bounding box center [153, 488] width 23 height 21
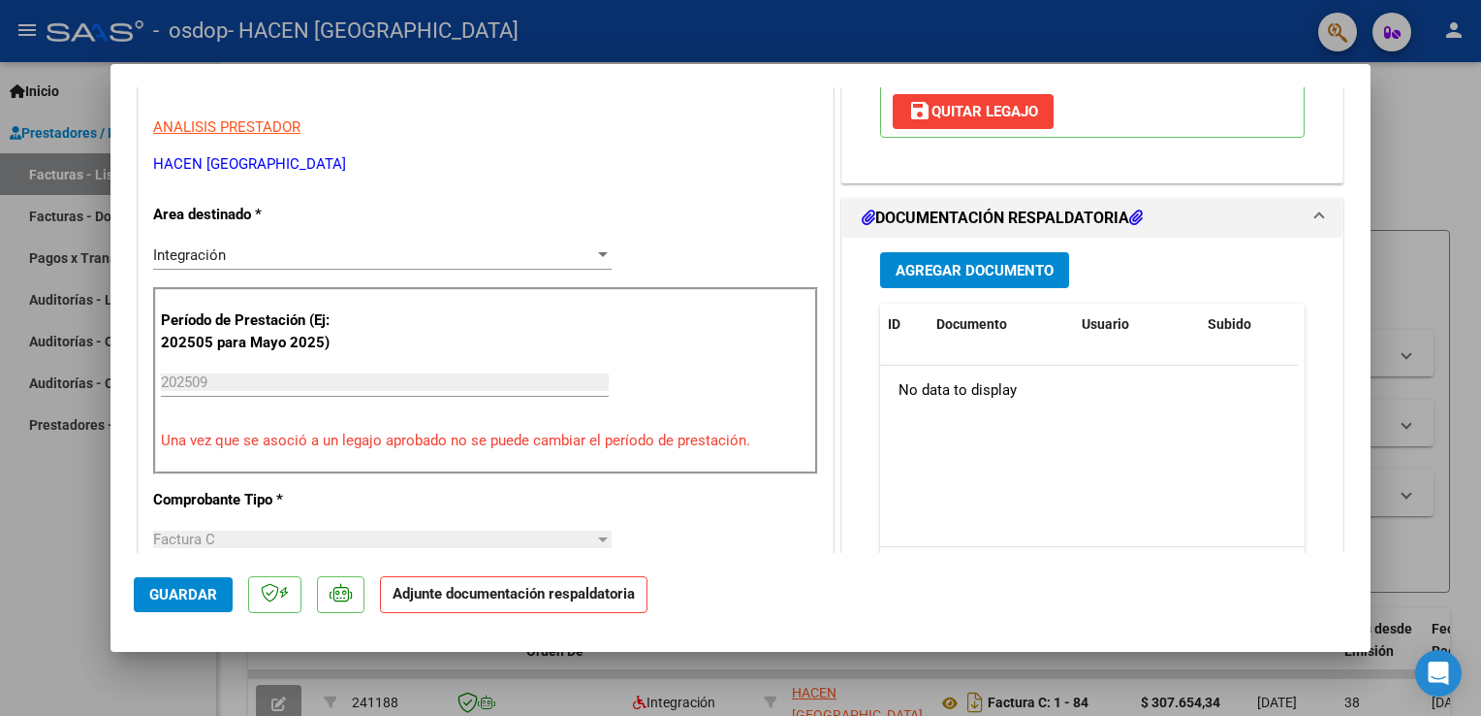
scroll to position [388, 0]
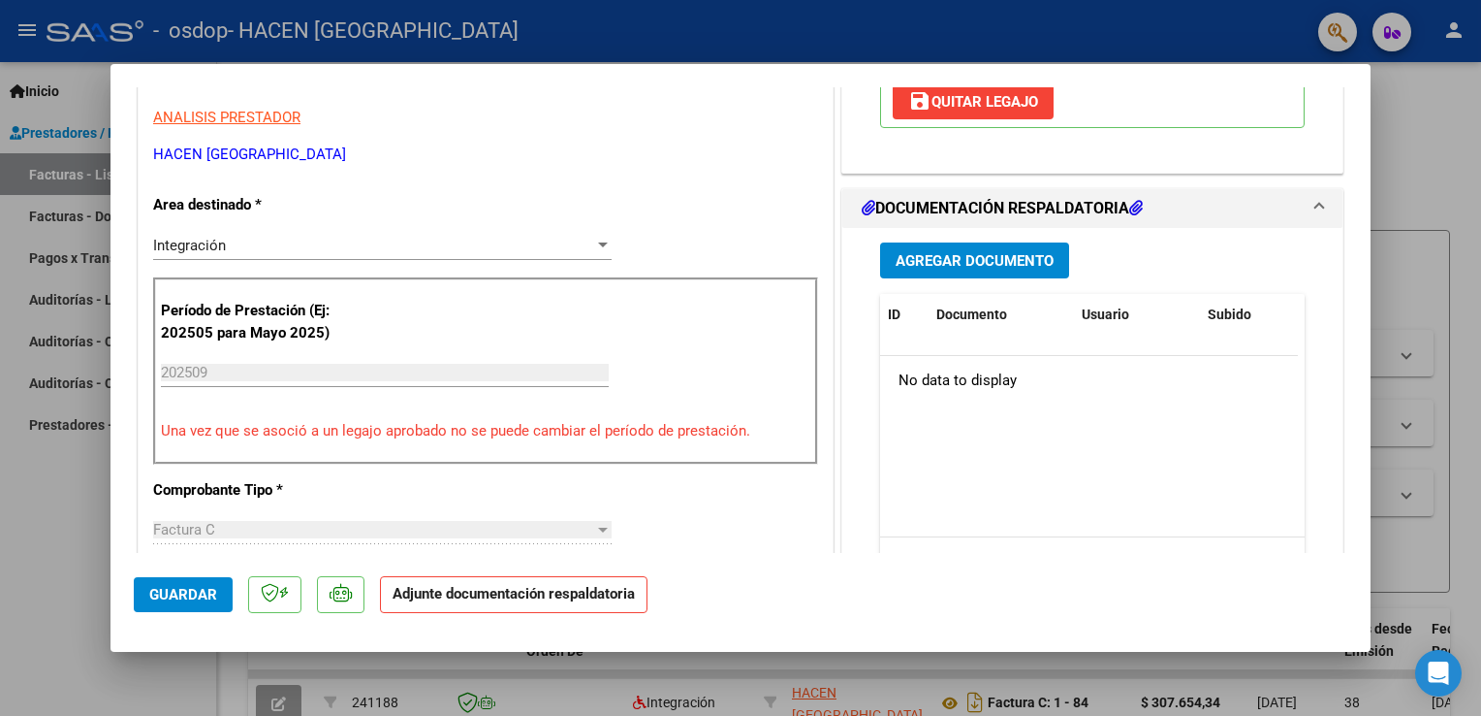
click at [1024, 271] on button "Agregar Documento" at bounding box center [974, 260] width 189 height 36
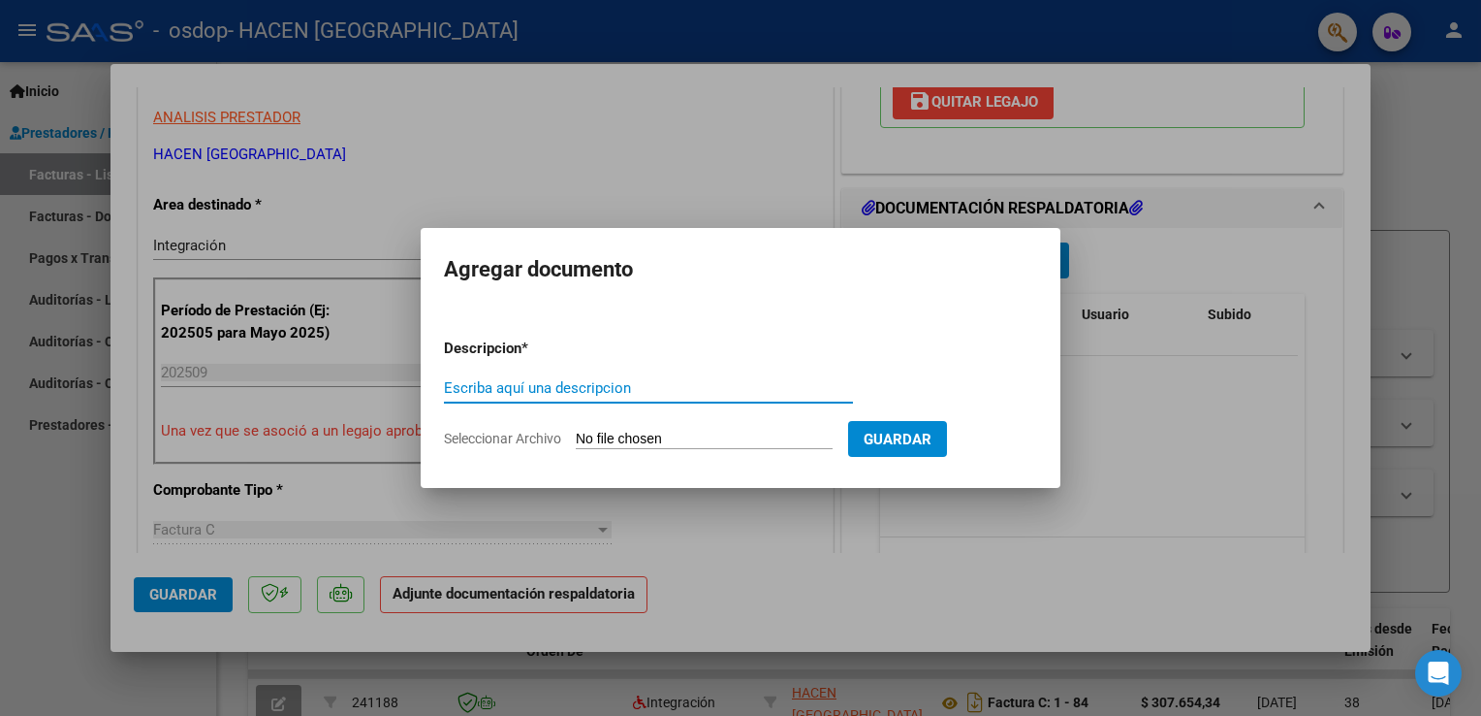
click at [628, 389] on input "Escriba aquí una descripcion" at bounding box center [648, 387] width 409 height 17
type input "Planilla de asistencia"
click at [918, 433] on span "Guardar" at bounding box center [898, 438] width 68 height 17
drag, startPoint x: 733, startPoint y: 429, endPoint x: 768, endPoint y: 449, distance: 40.4
click at [734, 429] on form "Descripcion * Planilla de asistencia Escriba aquí una descripcion Seleccionar A…" at bounding box center [740, 394] width 593 height 142
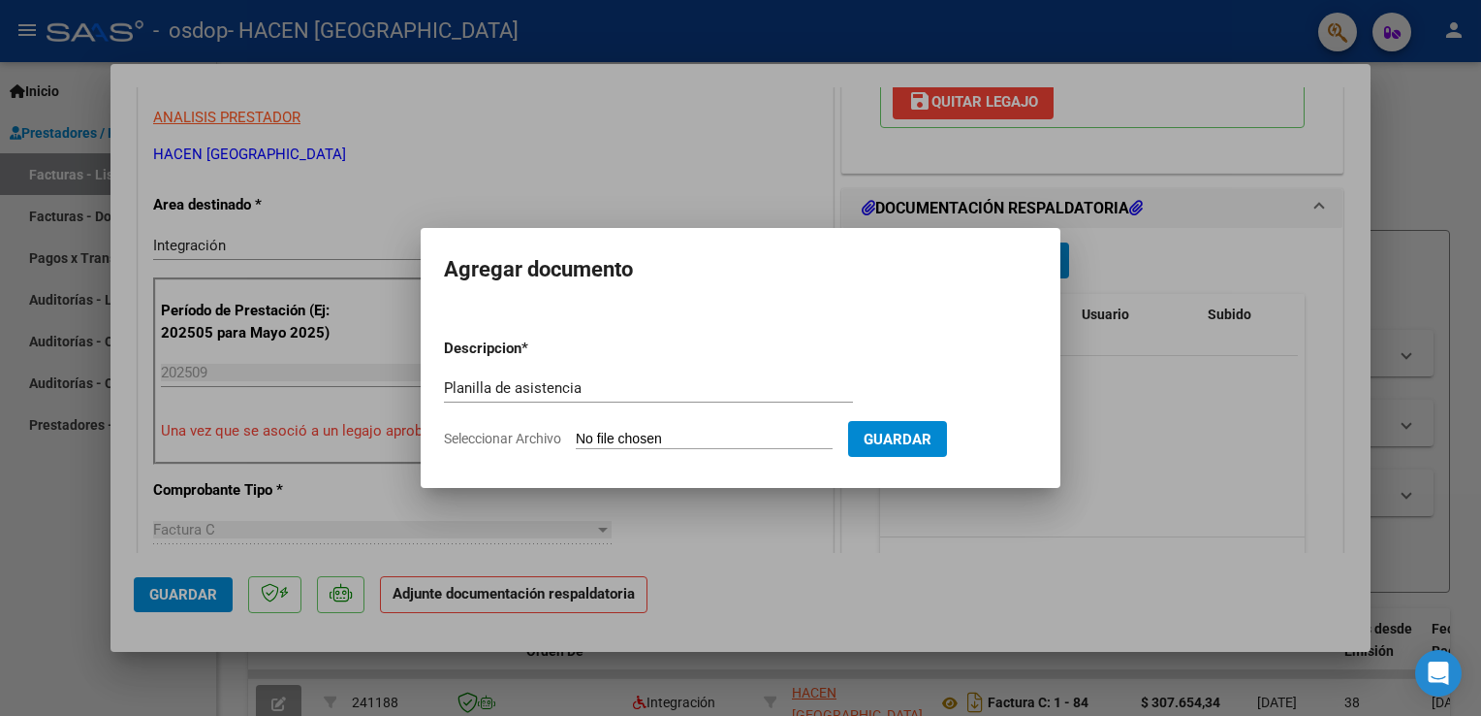
drag, startPoint x: 768, startPoint y: 449, endPoint x: 746, endPoint y: 442, distance: 23.3
click at [768, 448] on form "Descripcion * Planilla de asistencia Escriba aquí una descripcion Seleccionar A…" at bounding box center [740, 394] width 593 height 142
click at [683, 440] on input "Seleccionar Archivo" at bounding box center [704, 439] width 257 height 18
type input "C:\fakepath\CamScanner [DATE] 12.26.pdf"
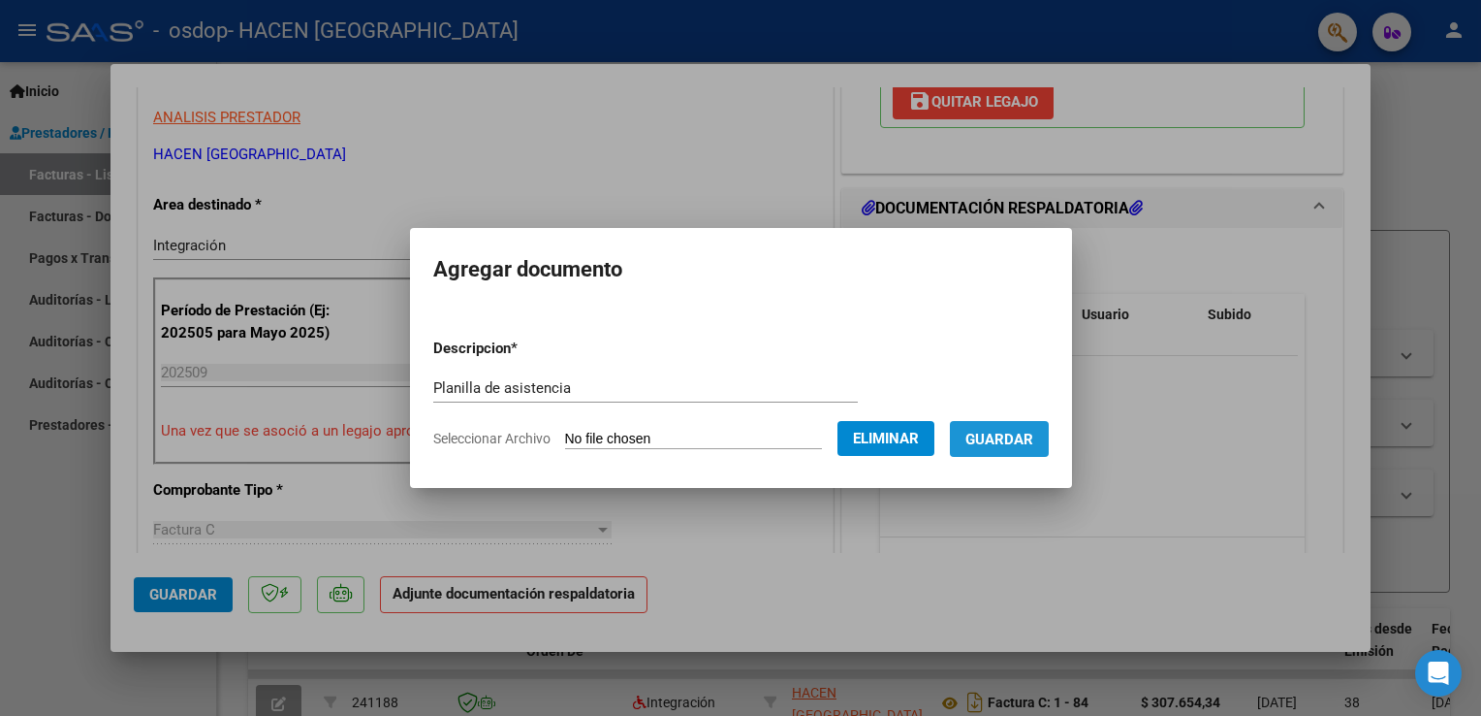
click at [1013, 448] on span "Guardar" at bounding box center [1000, 438] width 68 height 17
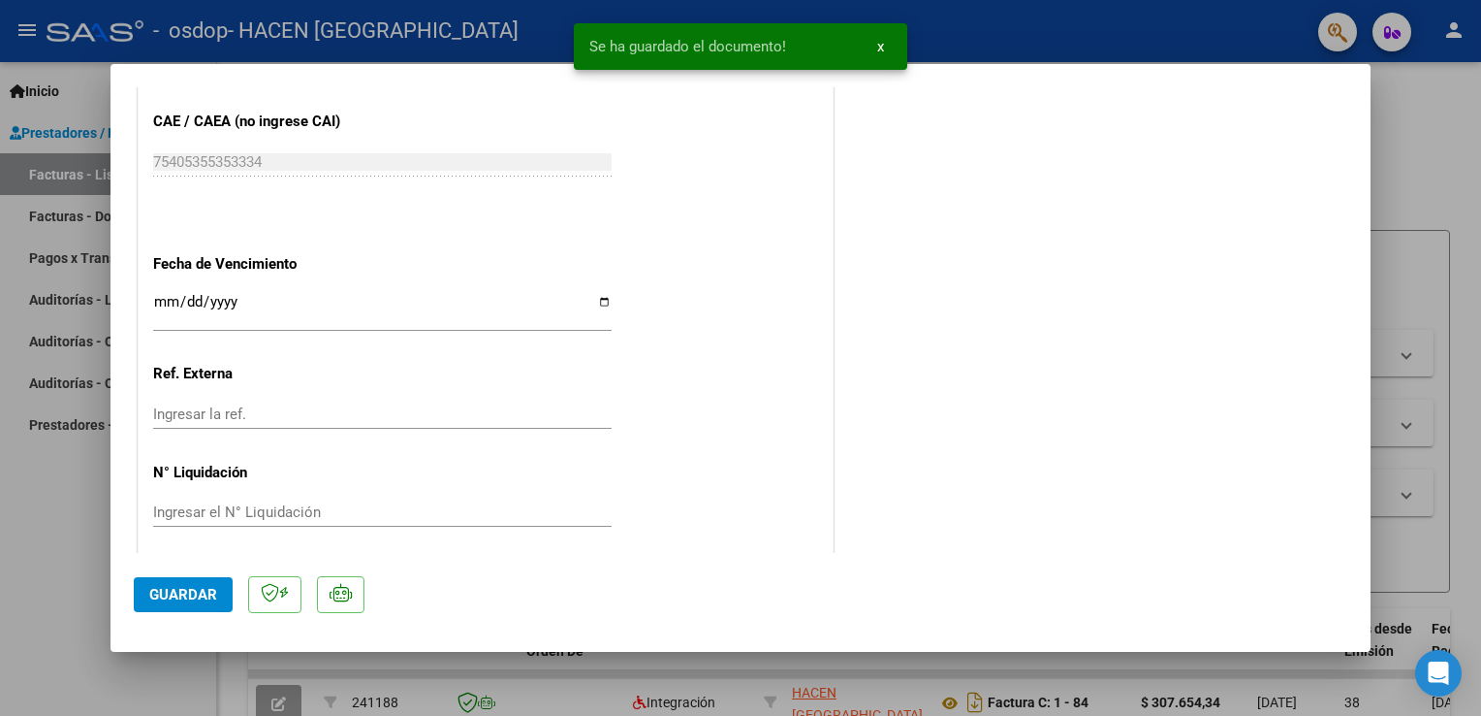
scroll to position [1268, 0]
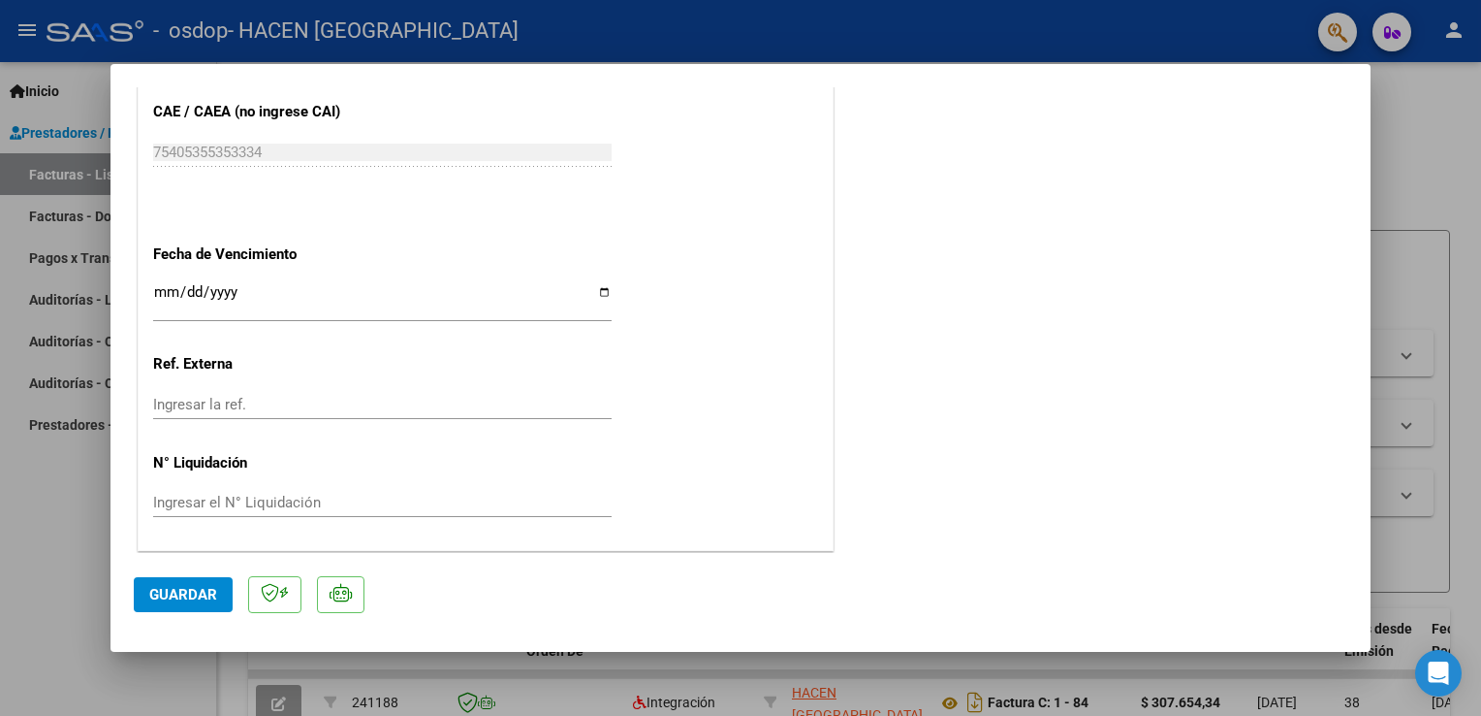
click at [215, 598] on span "Guardar" at bounding box center [183, 594] width 68 height 17
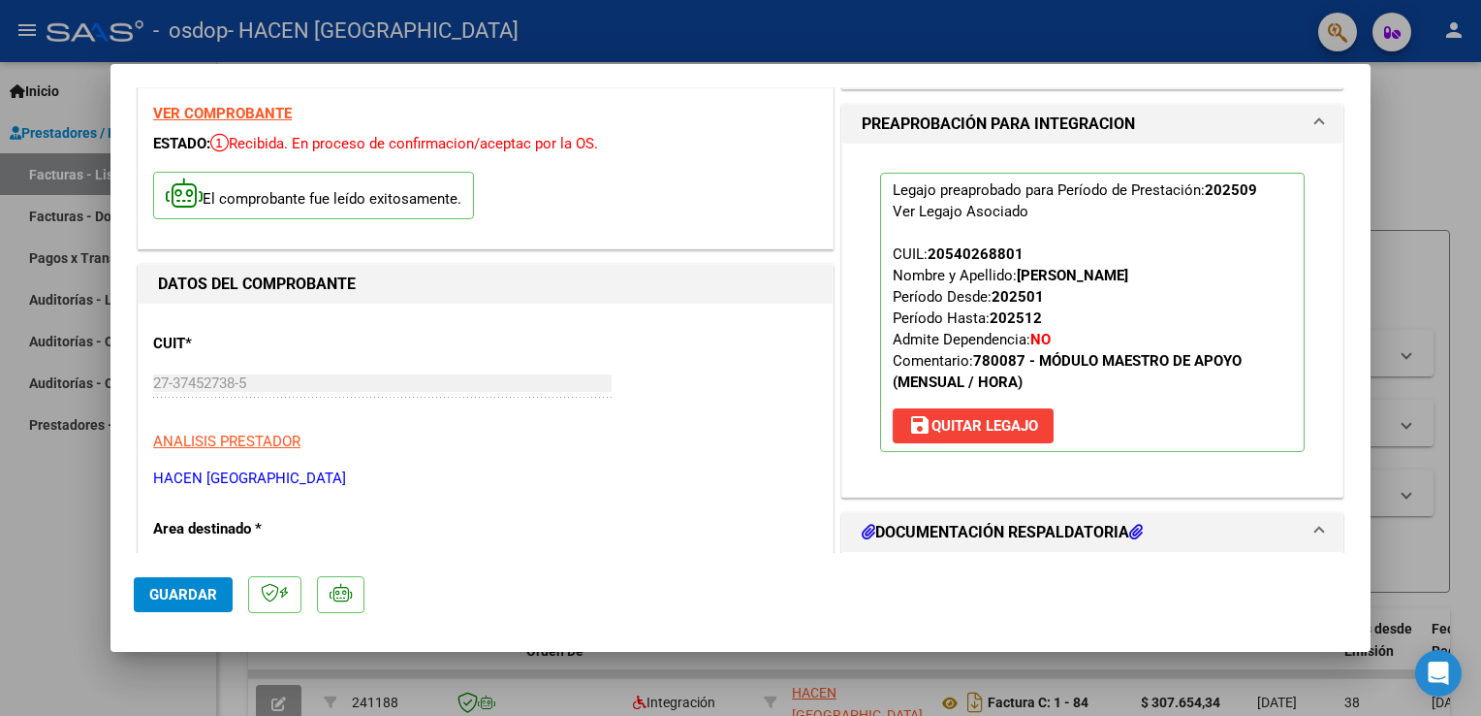
scroll to position [0, 0]
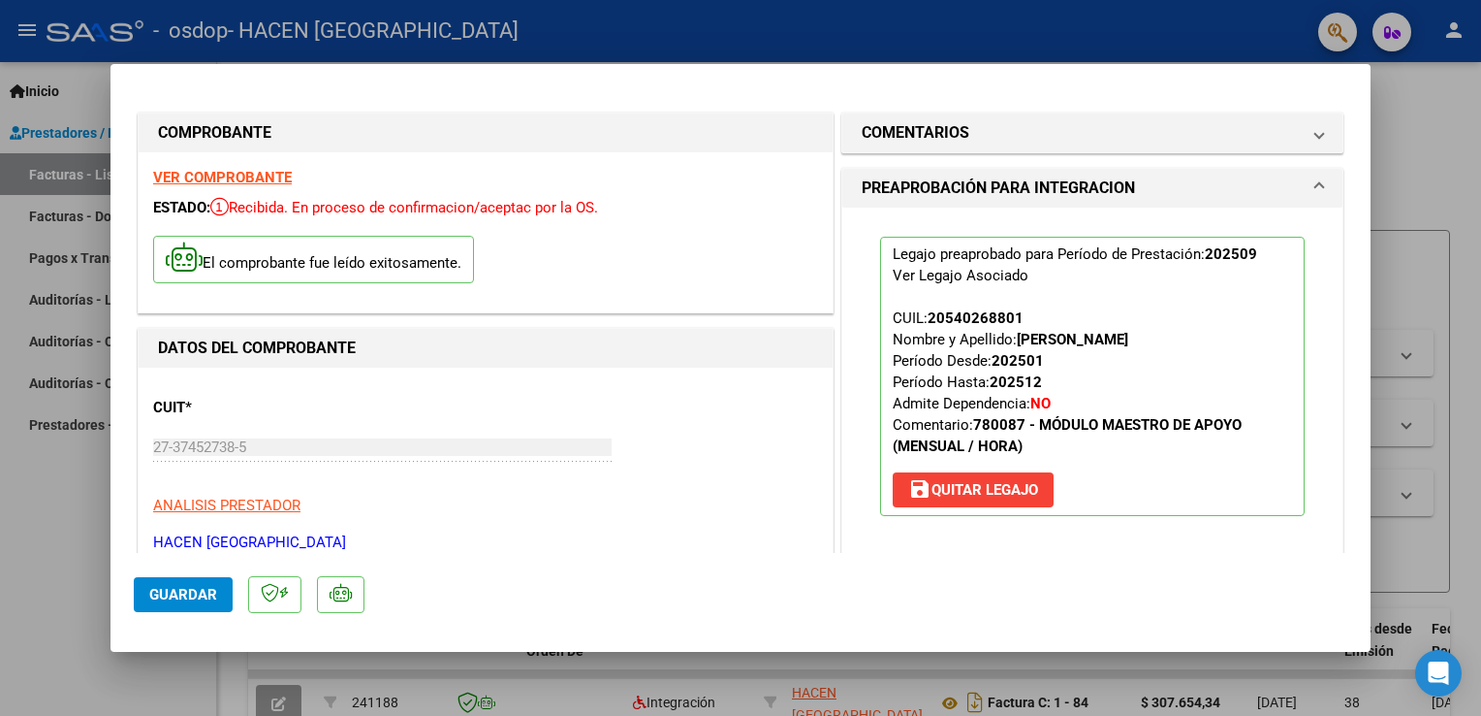
click at [155, 594] on span "Guardar" at bounding box center [183, 594] width 68 height 17
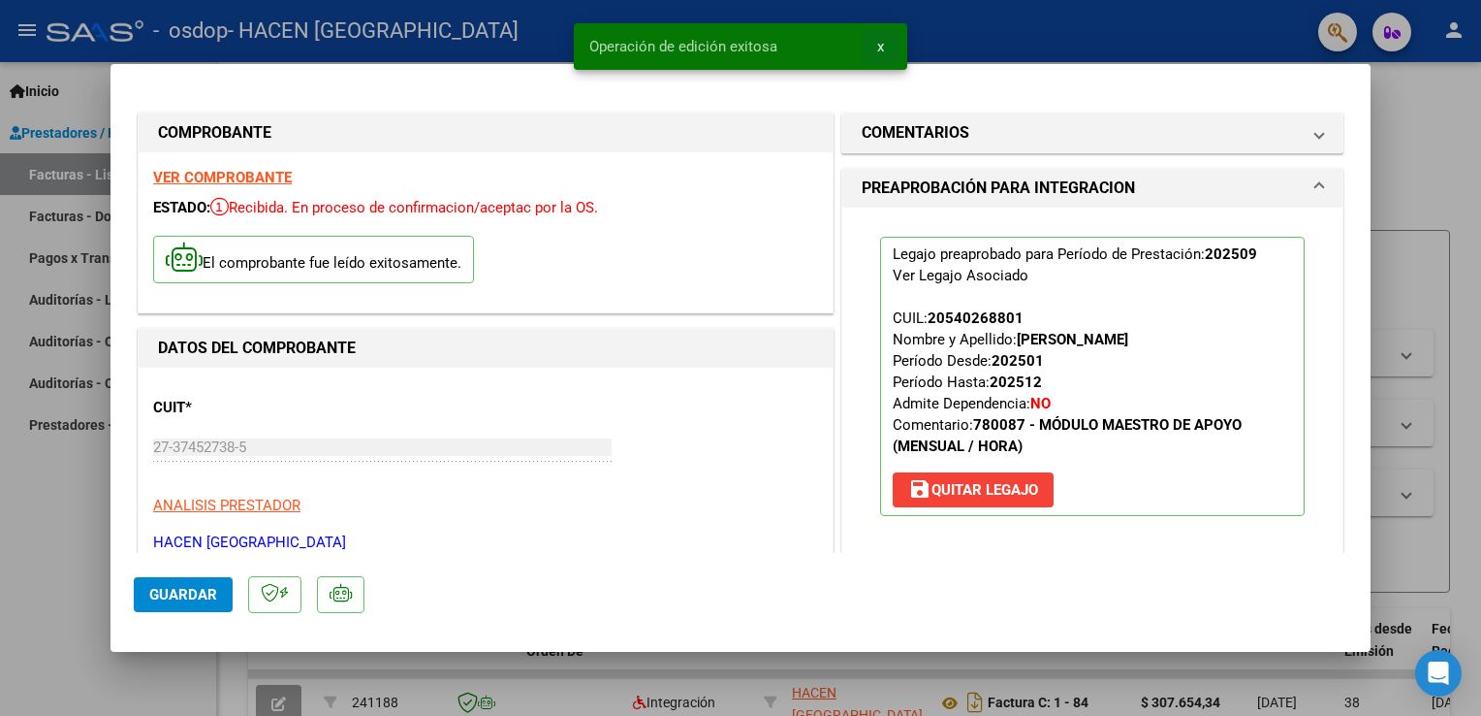
click at [884, 51] on button "x" at bounding box center [881, 46] width 38 height 35
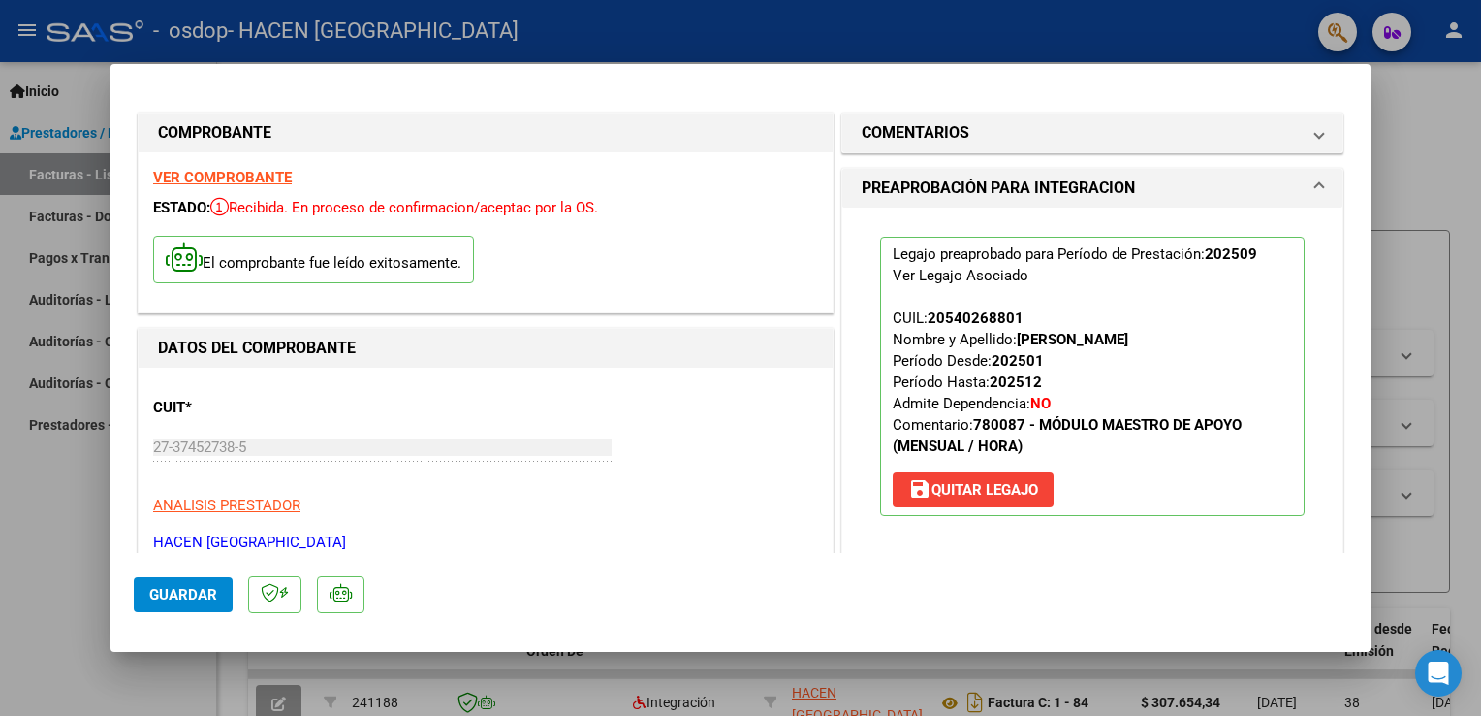
click at [58, 576] on div at bounding box center [740, 358] width 1481 height 716
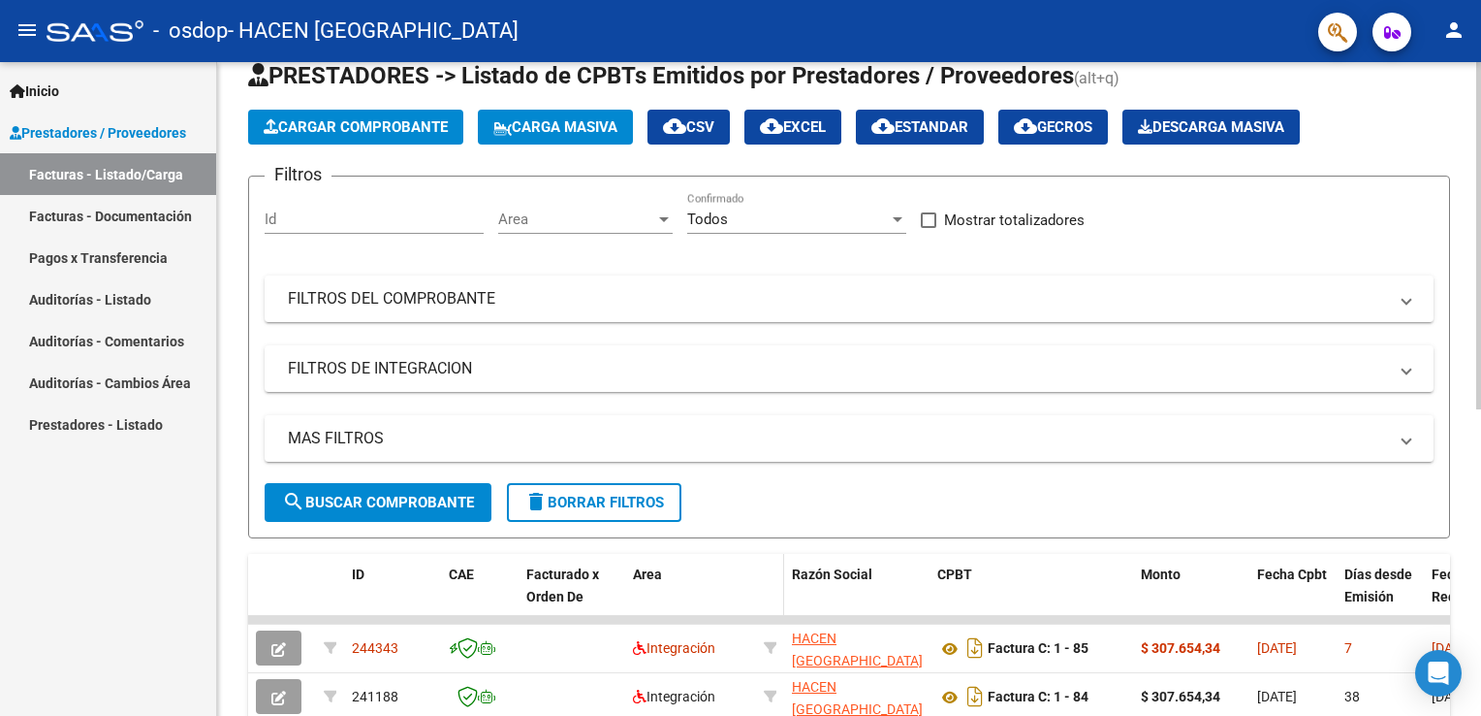
scroll to position [291, 0]
